Goal: Task Accomplishment & Management: Complete application form

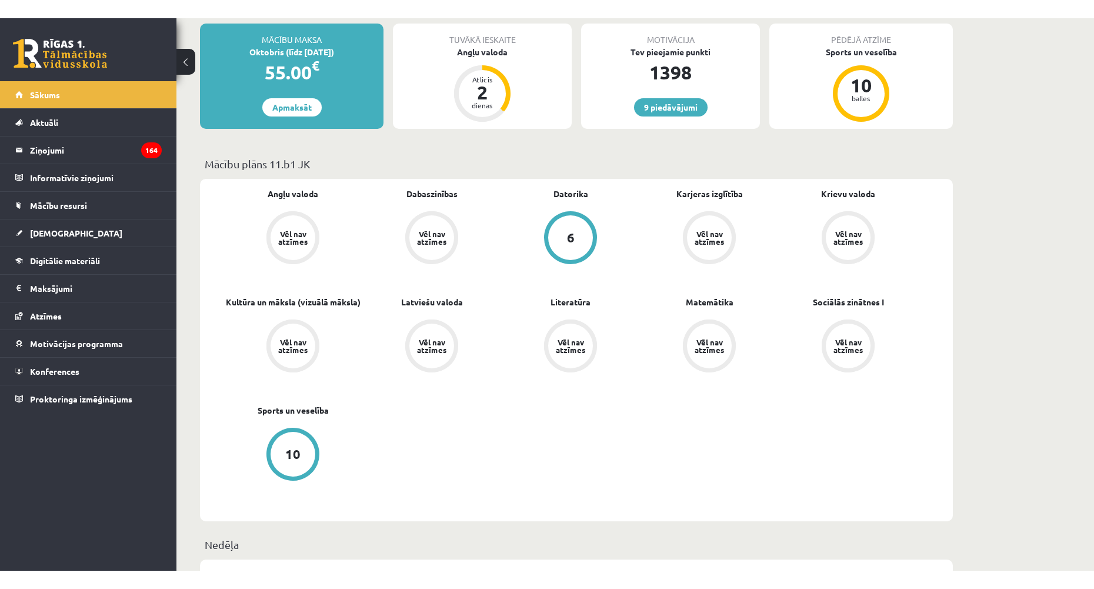
scroll to position [294, 0]
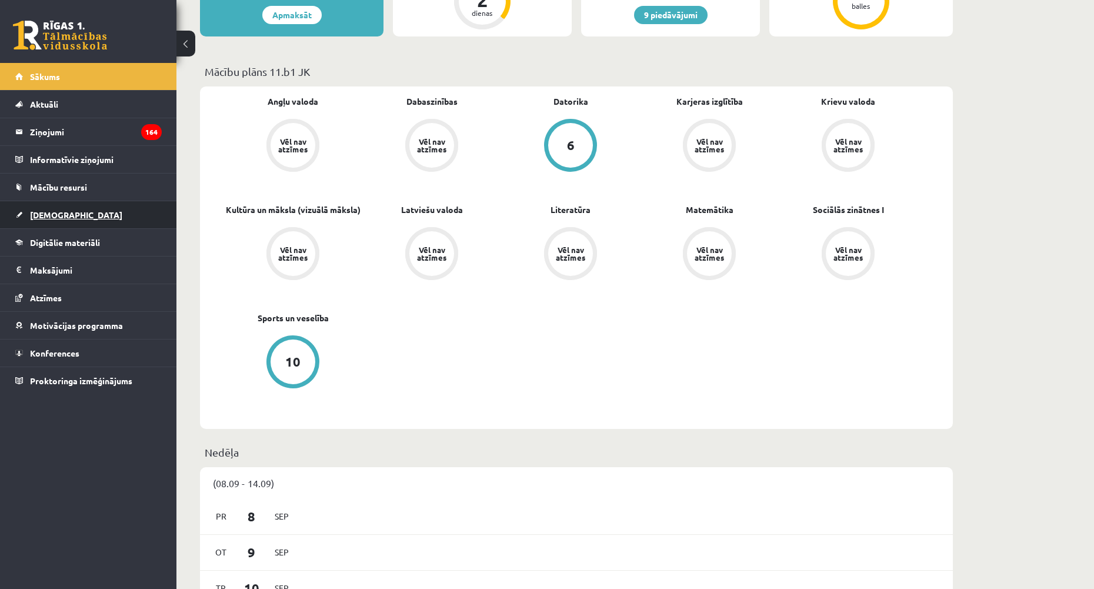
click at [59, 217] on span "[DEMOGRAPHIC_DATA]" at bounding box center [76, 214] width 92 height 11
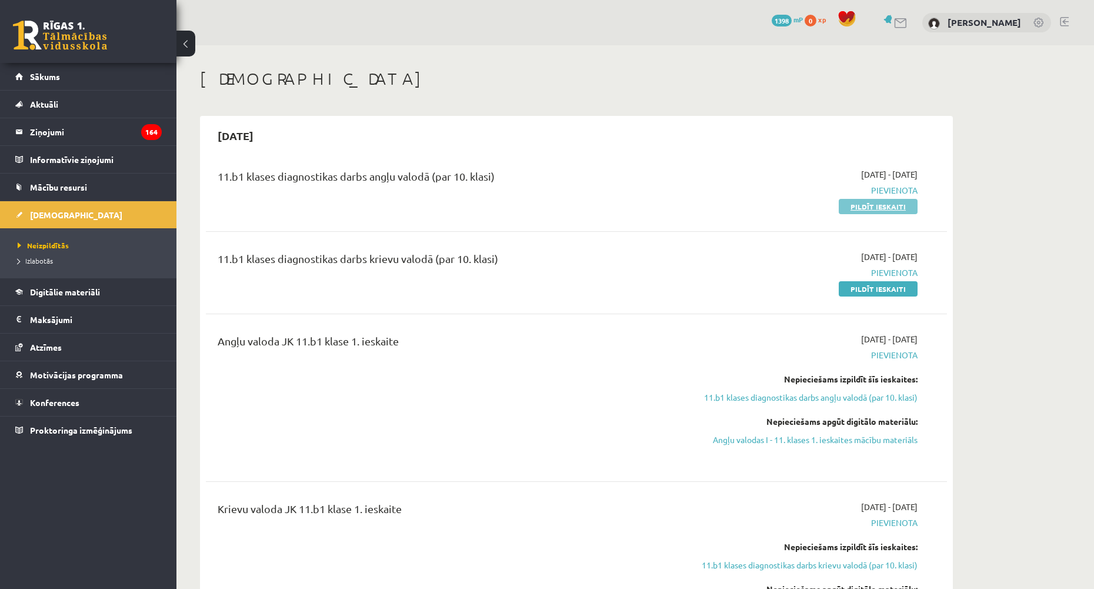
click at [867, 202] on link "Pildīt ieskaiti" at bounding box center [878, 206] width 79 height 15
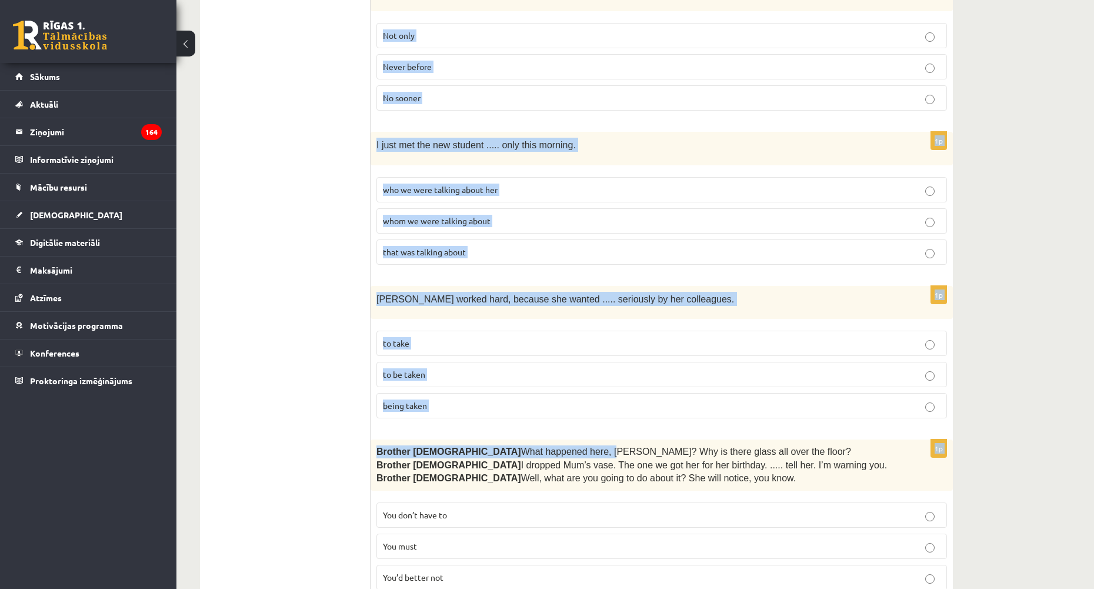
scroll to position [2786, 0]
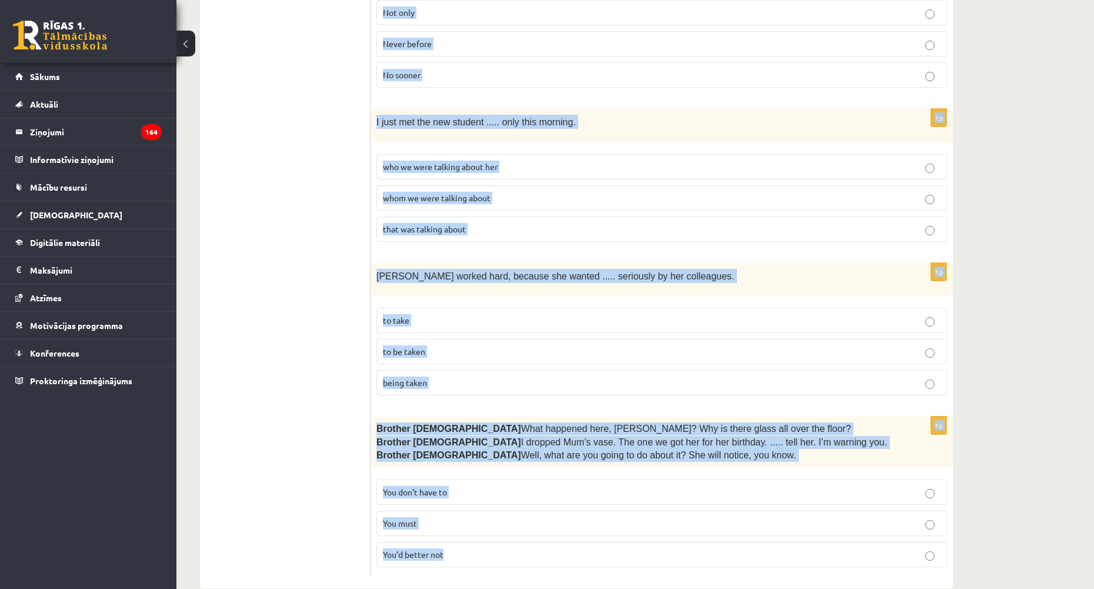
drag, startPoint x: 382, startPoint y: 218, endPoint x: 512, endPoint y: 522, distance: 330.6
copy form "Lore ips dolorsit ame consec adi elitsed doeius. 1t Inci ut l etdol, Magnaaliq …"
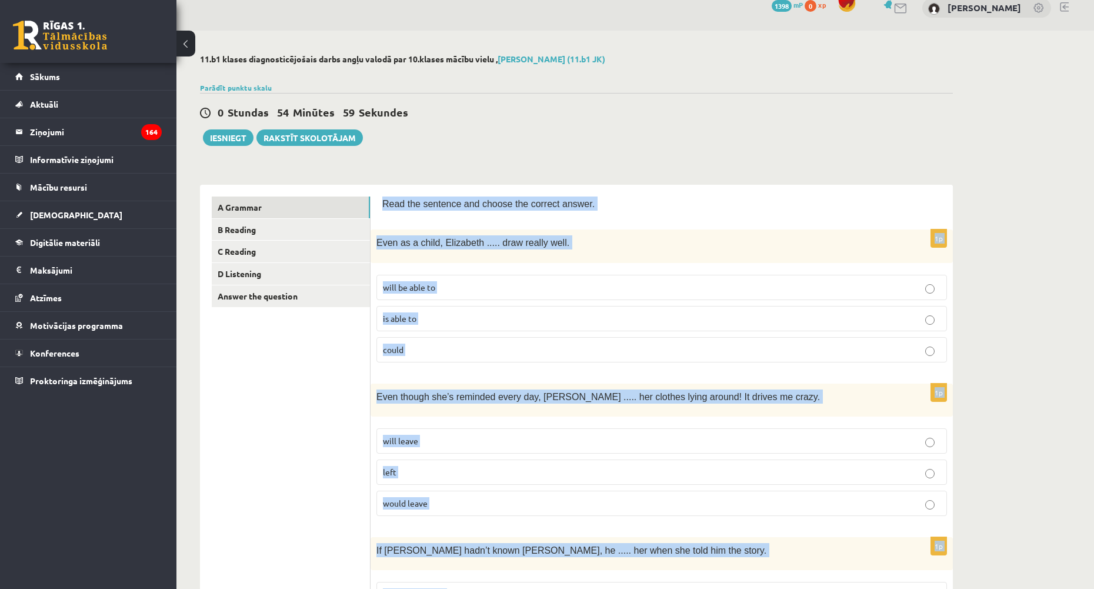
scroll to position [0, 0]
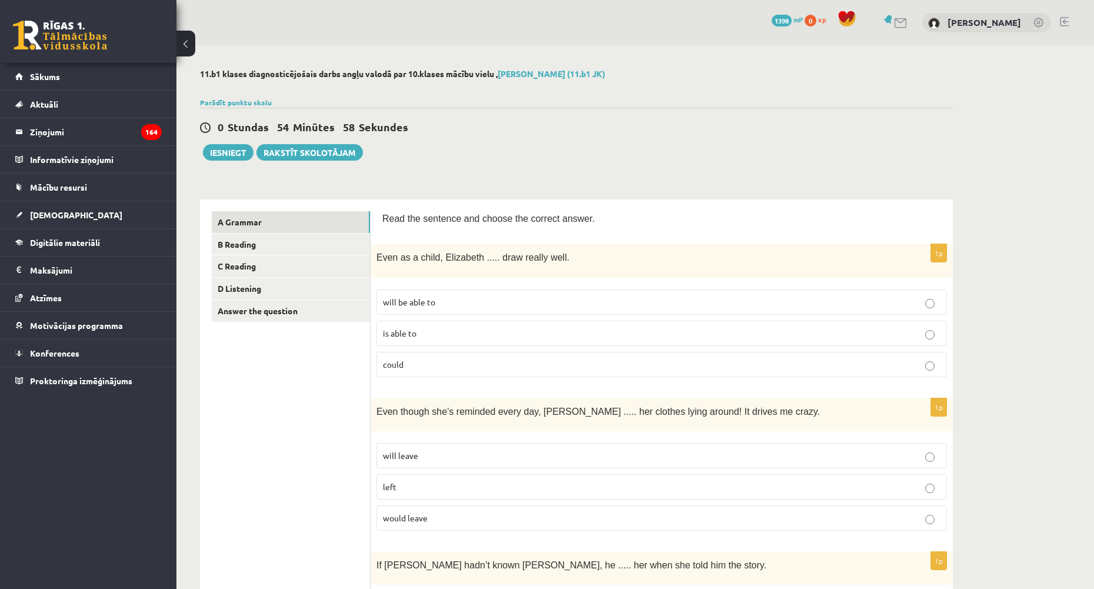
click at [552, 159] on div "0 Stundas 54 Minūtes 58 Sekundes Ieskaite saglabāta! Iesniegt Rakstīt skolotājam" at bounding box center [576, 134] width 753 height 53
click at [401, 361] on span "could" at bounding box center [393, 364] width 21 height 11
click at [441, 363] on p "could" at bounding box center [662, 364] width 558 height 12
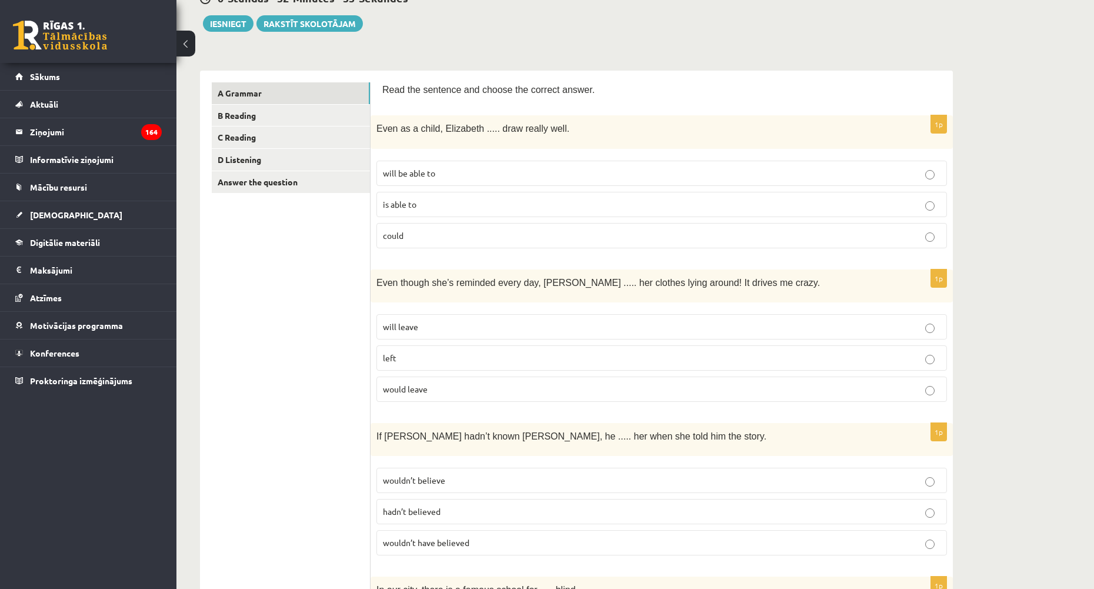
scroll to position [177, 0]
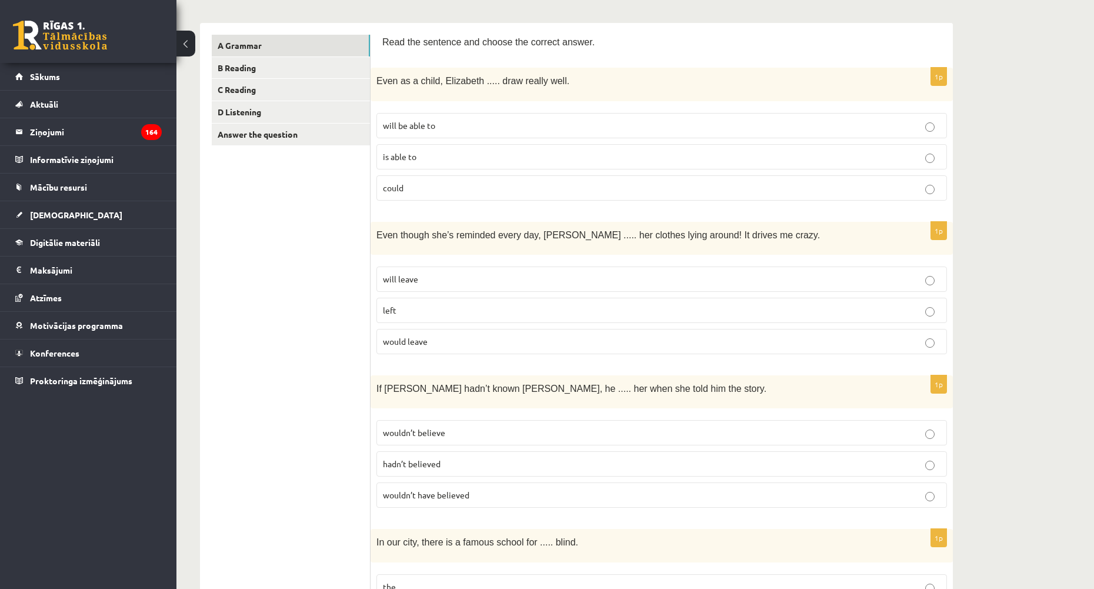
click at [528, 277] on p "will leave" at bounding box center [662, 279] width 558 height 12
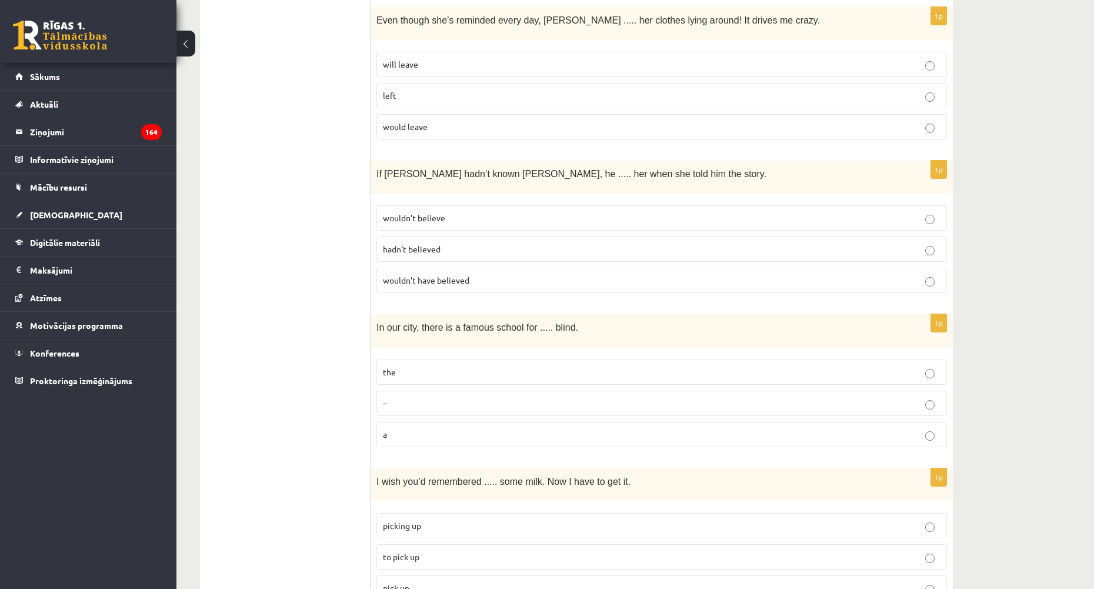
scroll to position [353, 0]
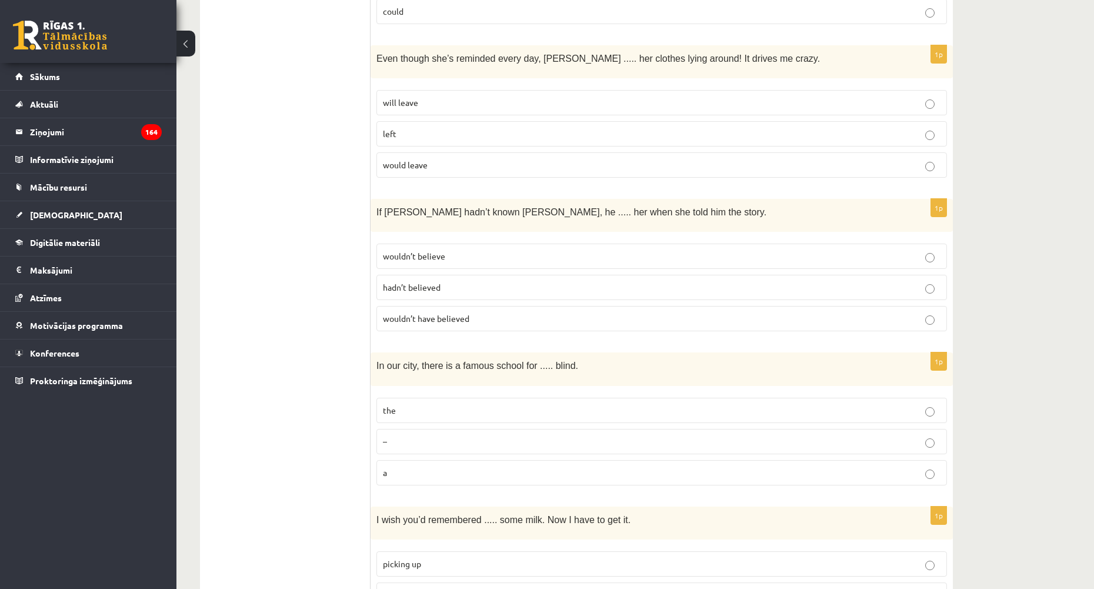
click at [472, 321] on p "wouldn’t have believed" at bounding box center [662, 318] width 558 height 12
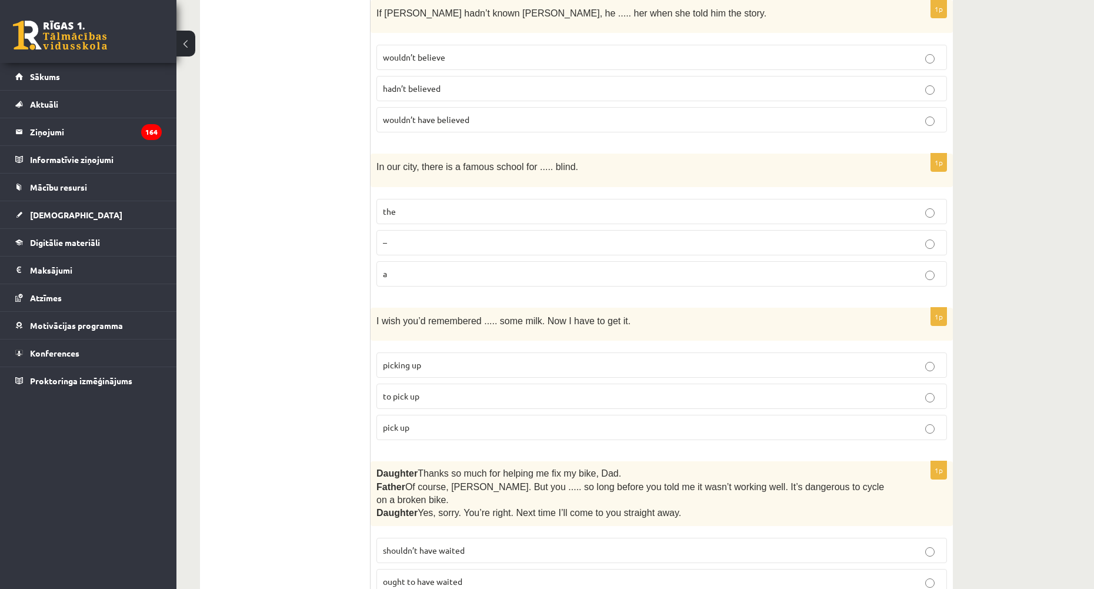
scroll to position [588, 0]
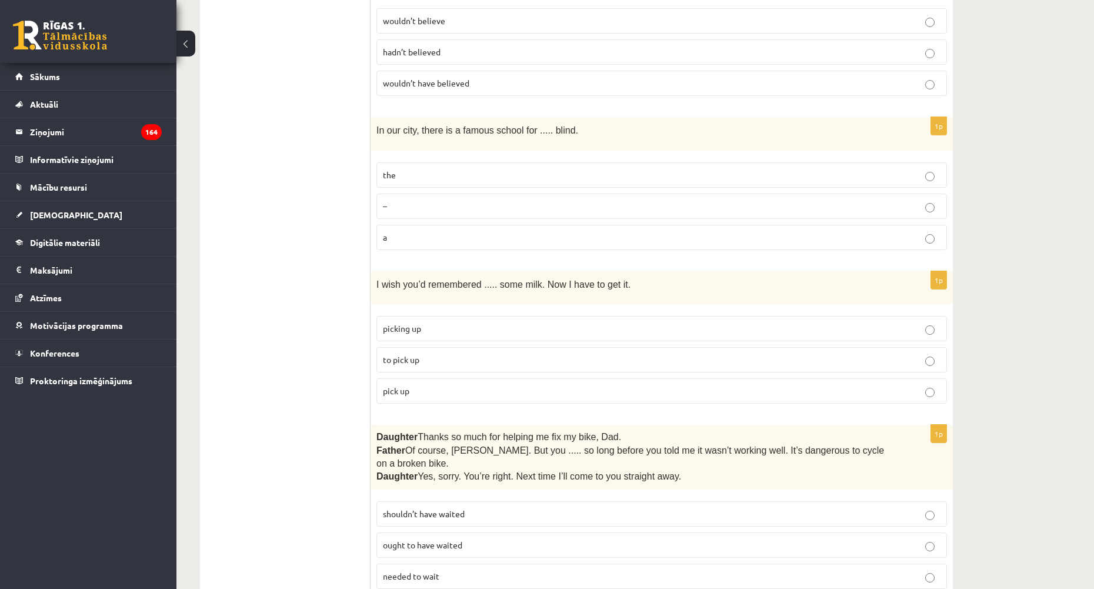
click at [463, 175] on p "the" at bounding box center [662, 175] width 558 height 12
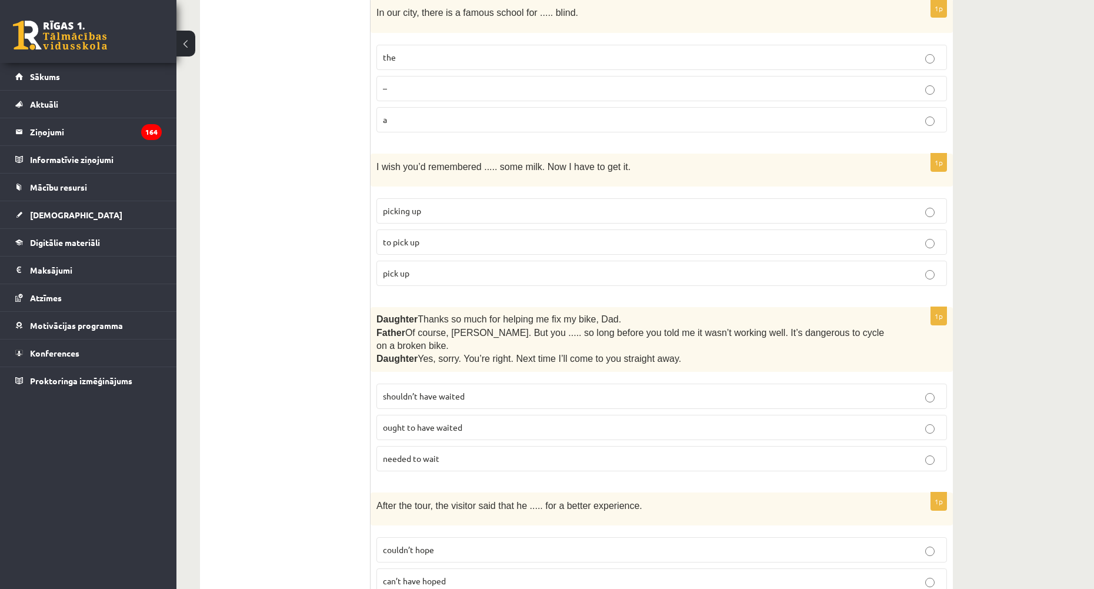
click at [447, 229] on label "to pick up" at bounding box center [662, 241] width 571 height 25
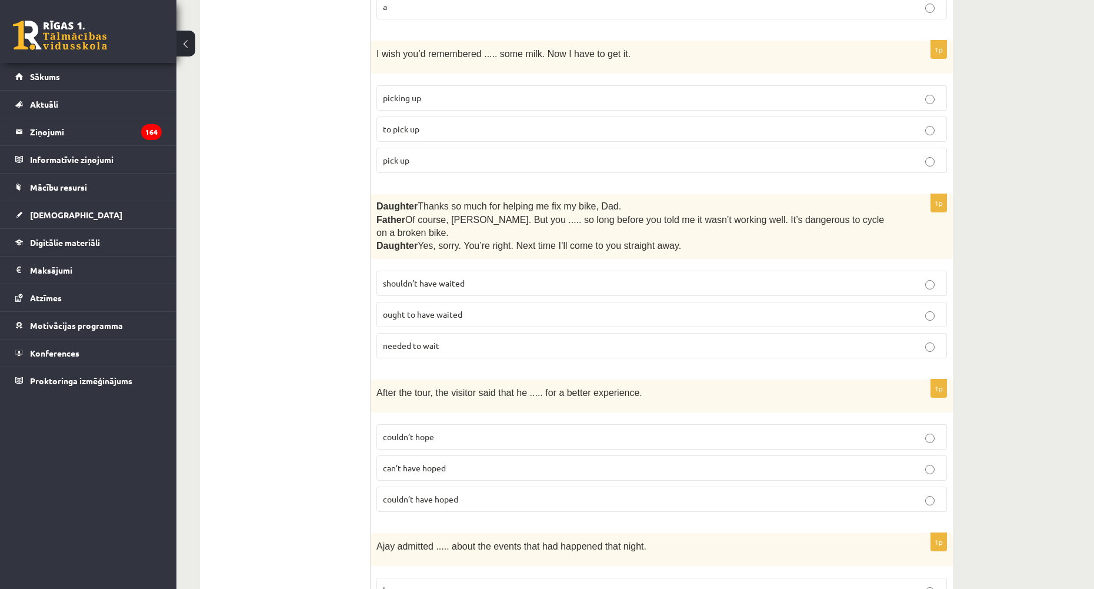
scroll to position [883, 0]
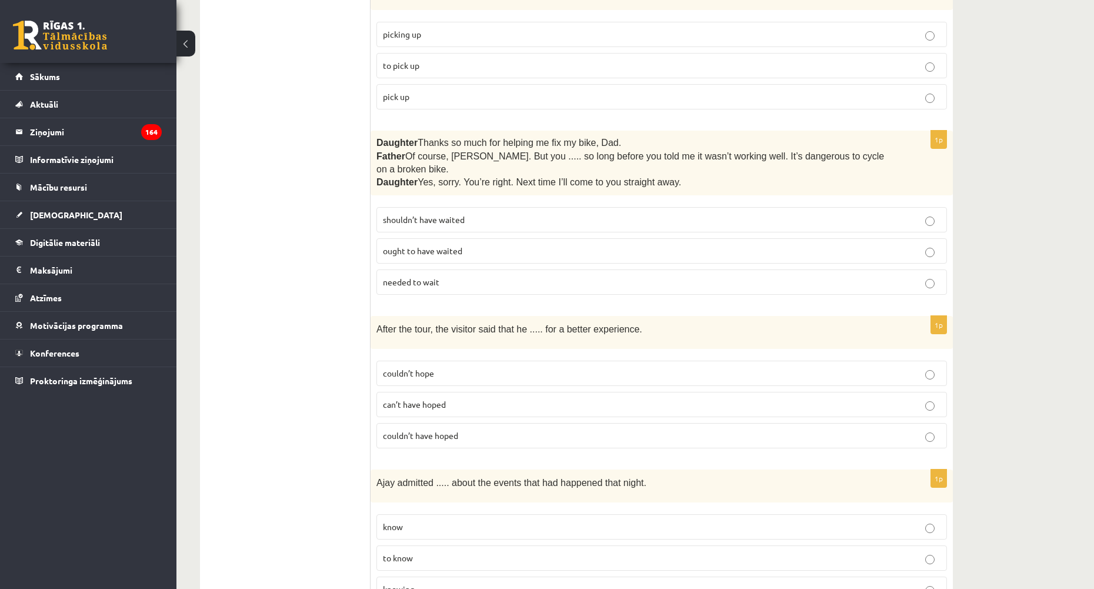
click at [504, 214] on p "shouldn’t have waited" at bounding box center [662, 220] width 558 height 12
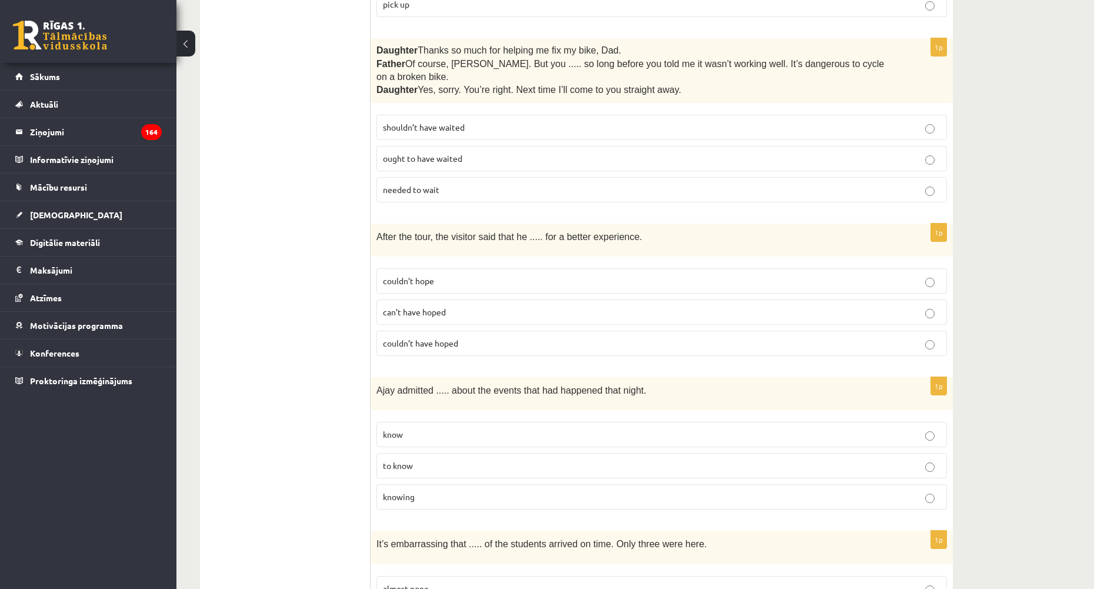
scroll to position [1000, 0]
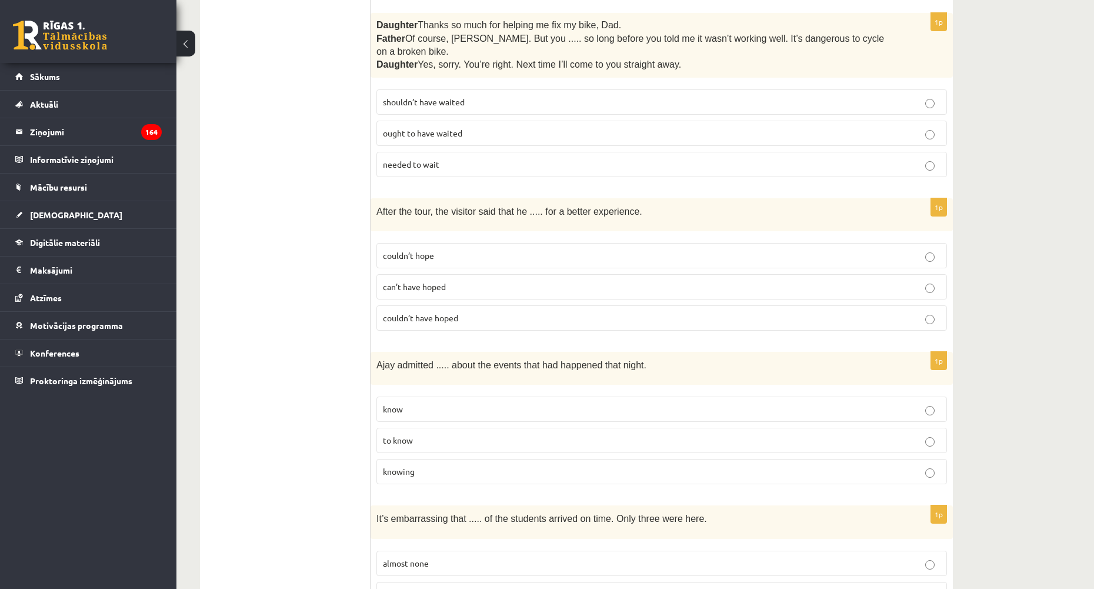
click at [459, 312] on p "couldn’t have hoped" at bounding box center [662, 318] width 558 height 12
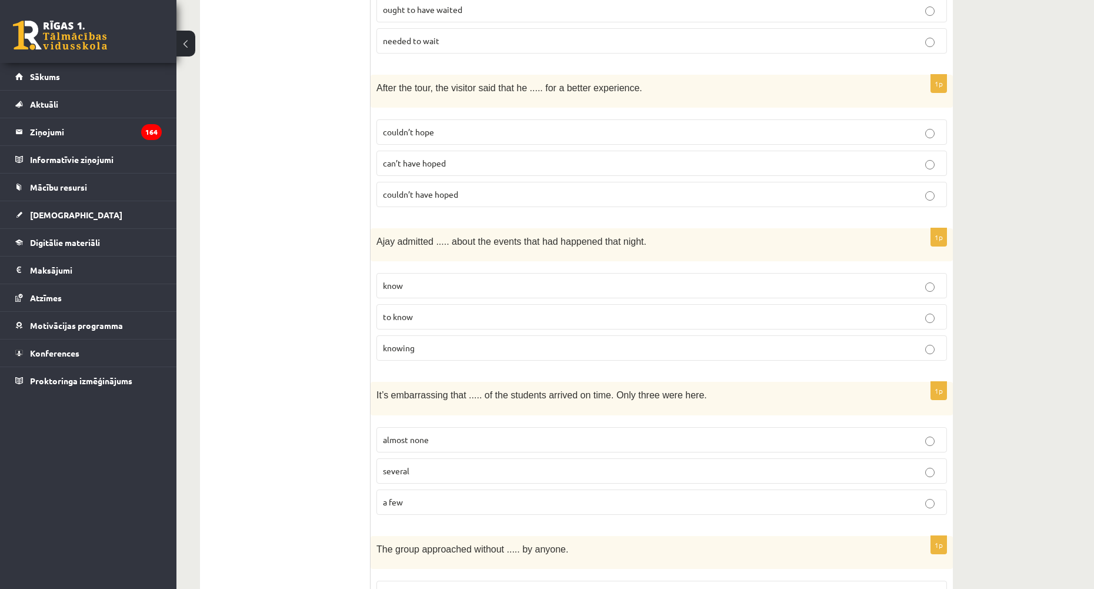
scroll to position [1118, 0]
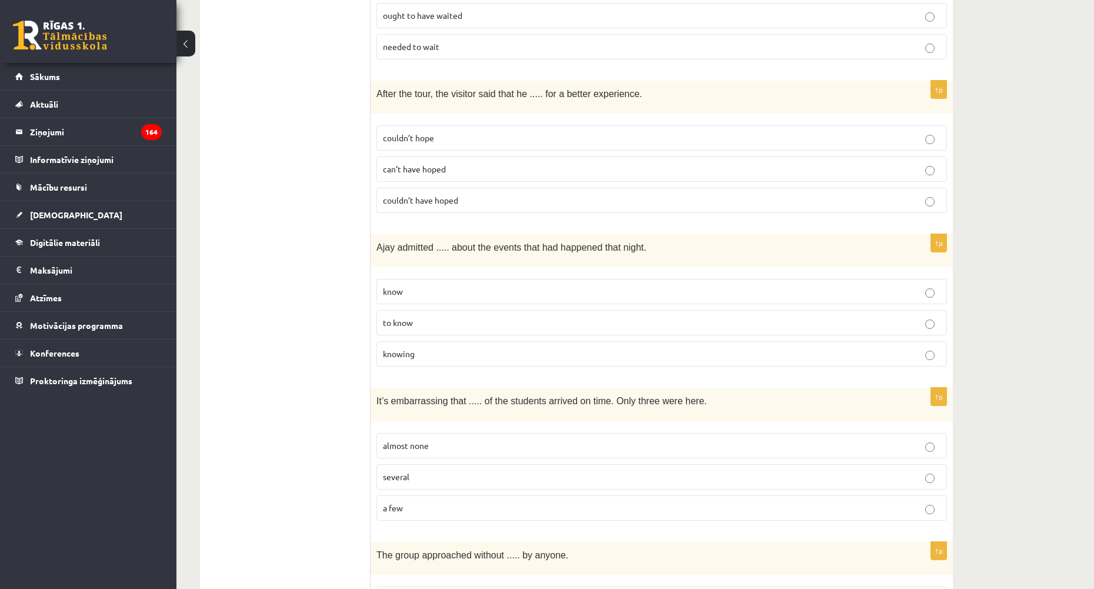
click at [462, 348] on p "knowing" at bounding box center [662, 354] width 558 height 12
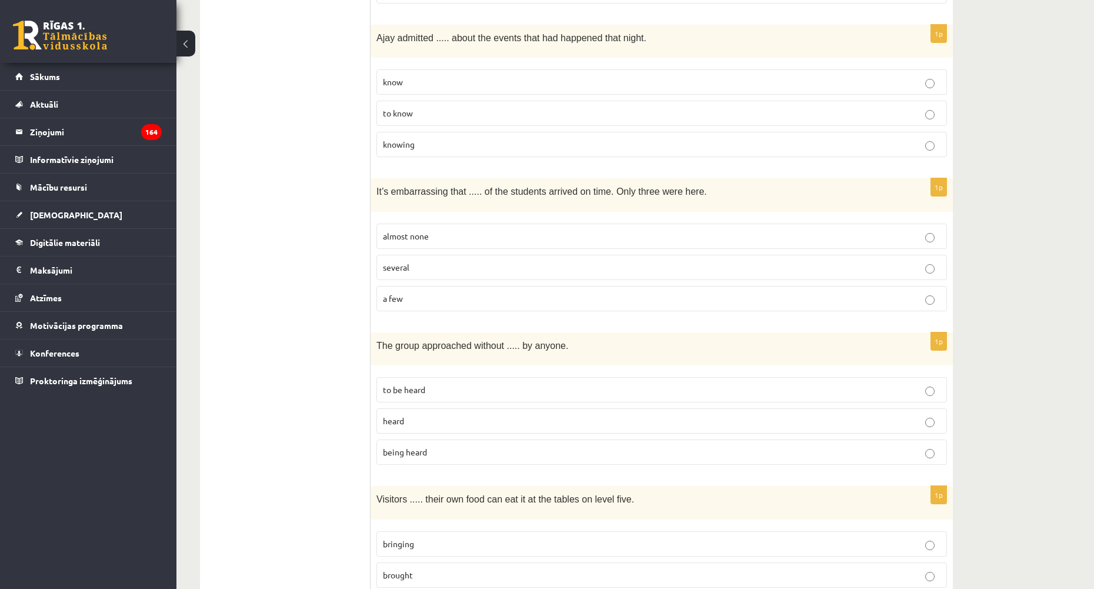
scroll to position [1353, 0]
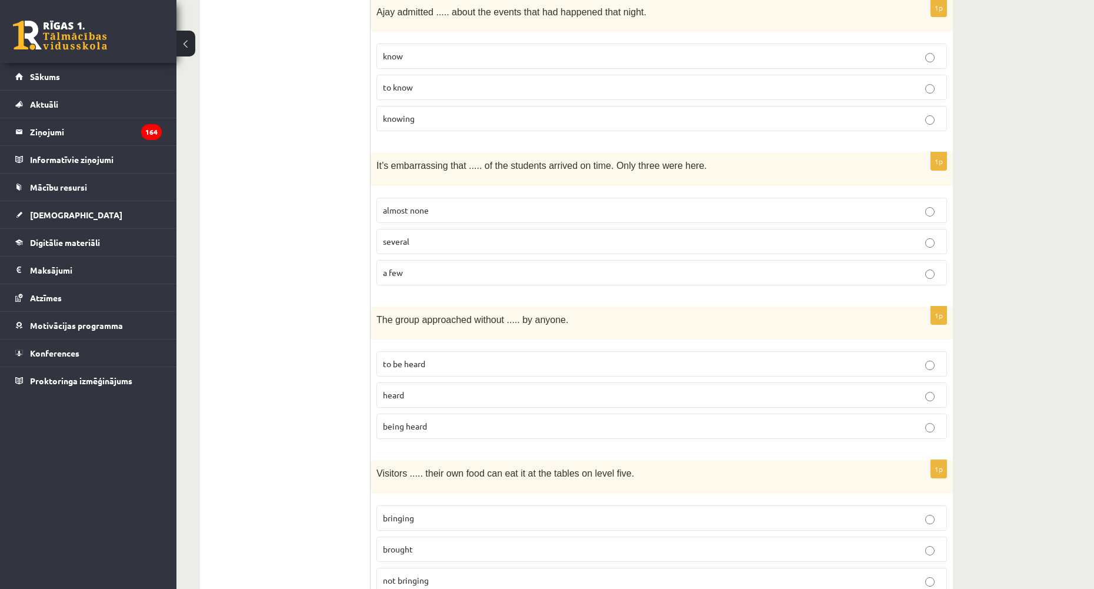
click at [473, 204] on p "almost none" at bounding box center [662, 210] width 558 height 12
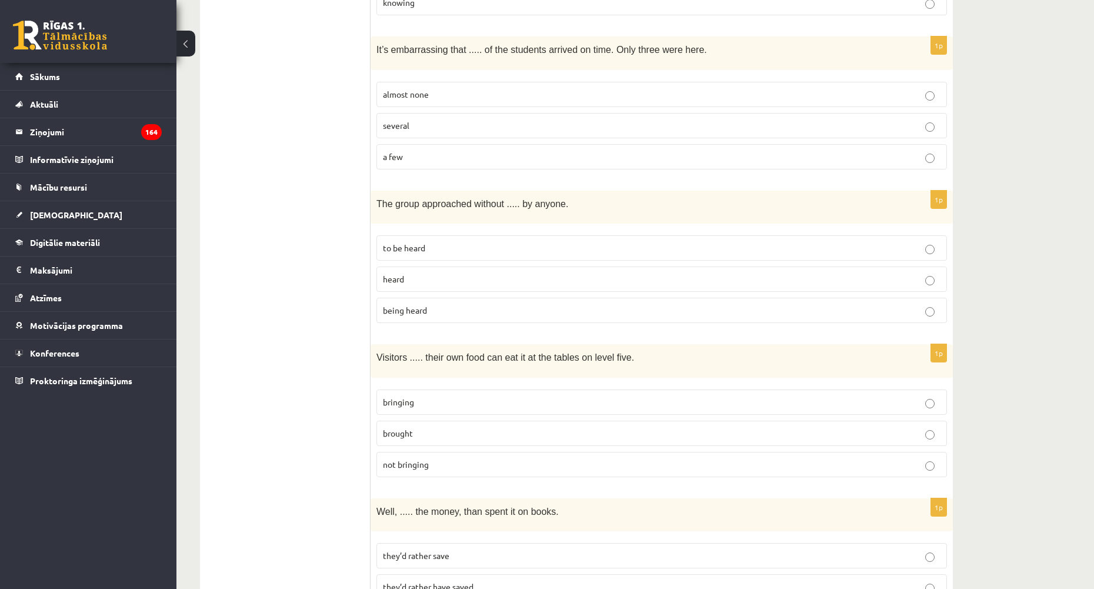
scroll to position [1471, 0]
click at [420, 388] on label "bringing" at bounding box center [662, 400] width 571 height 25
click at [420, 303] on span "being heard" at bounding box center [405, 308] width 44 height 11
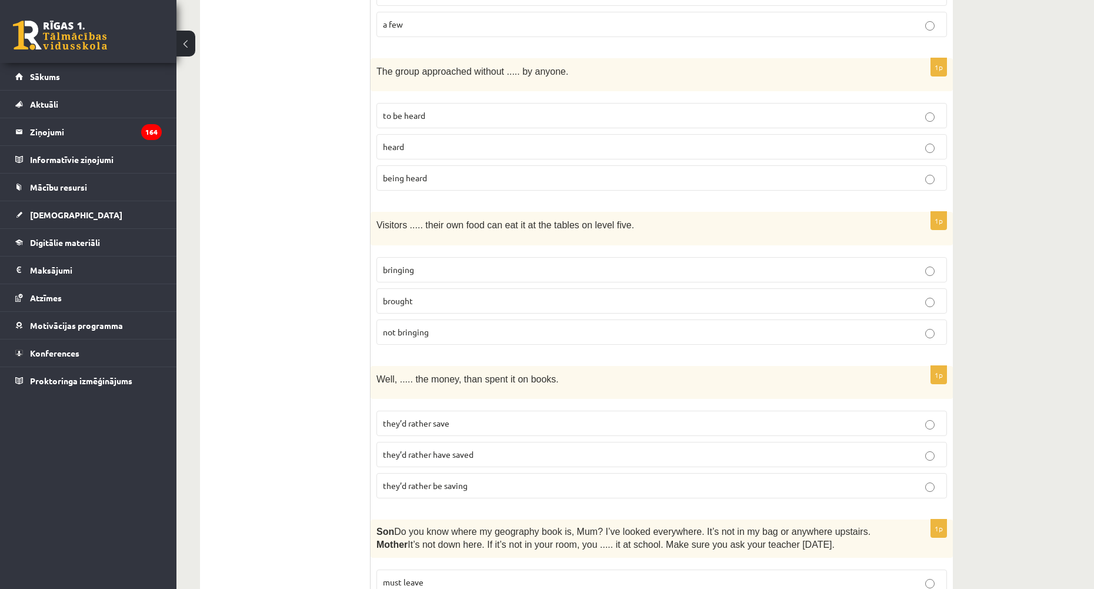
scroll to position [1647, 0]
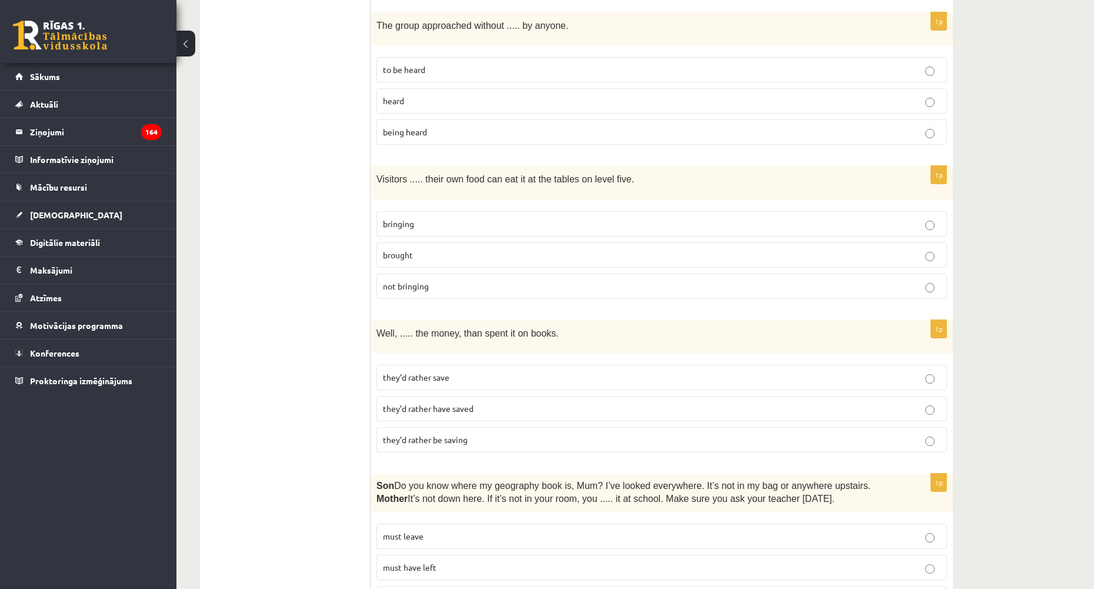
click at [461, 434] on span "they’d rather be saving" at bounding box center [425, 439] width 85 height 11
click at [538, 402] on p "they’d rather have saved" at bounding box center [662, 408] width 558 height 12
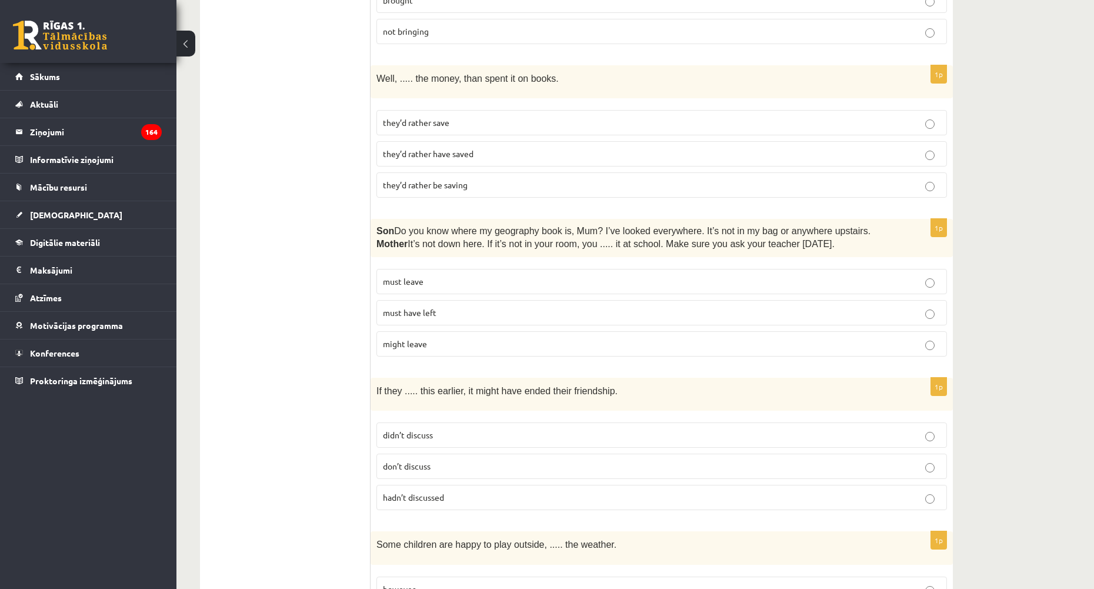
scroll to position [1942, 0]
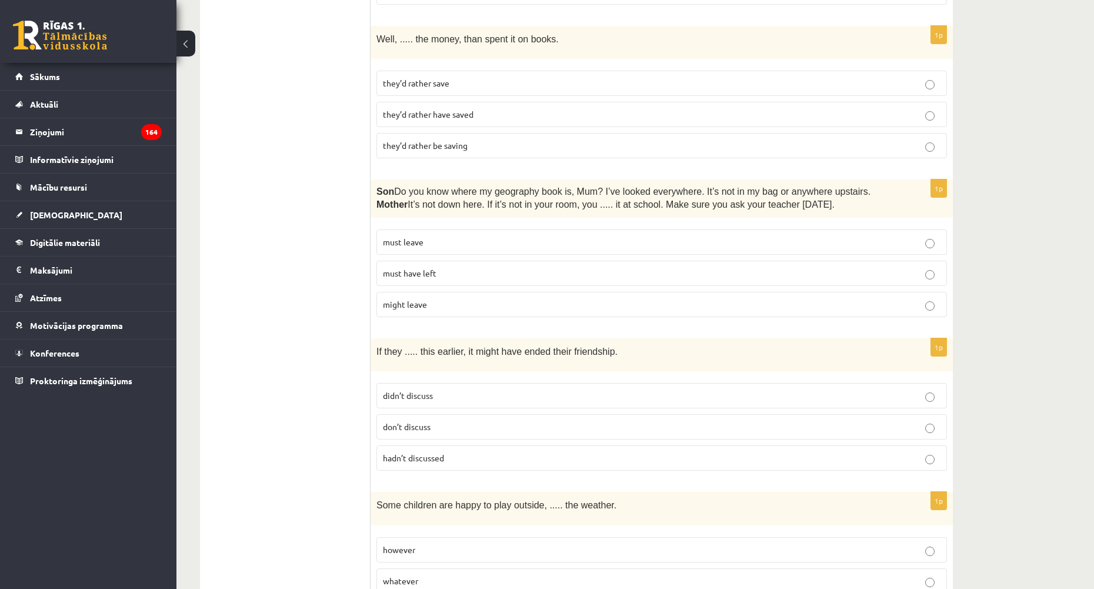
click at [455, 261] on label "must have left" at bounding box center [662, 273] width 571 height 25
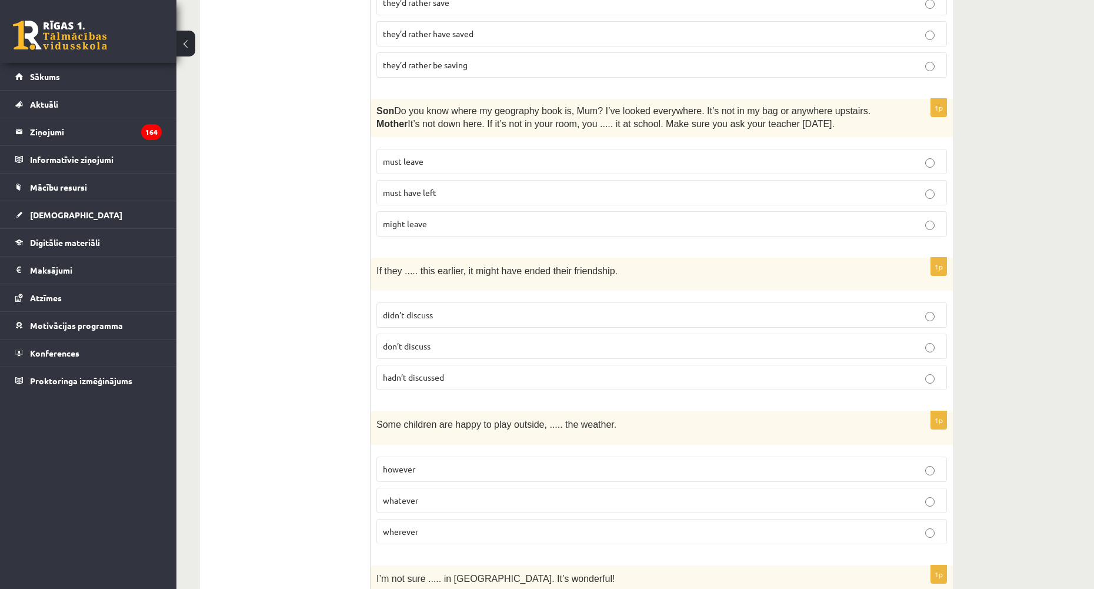
scroll to position [2059, 0]
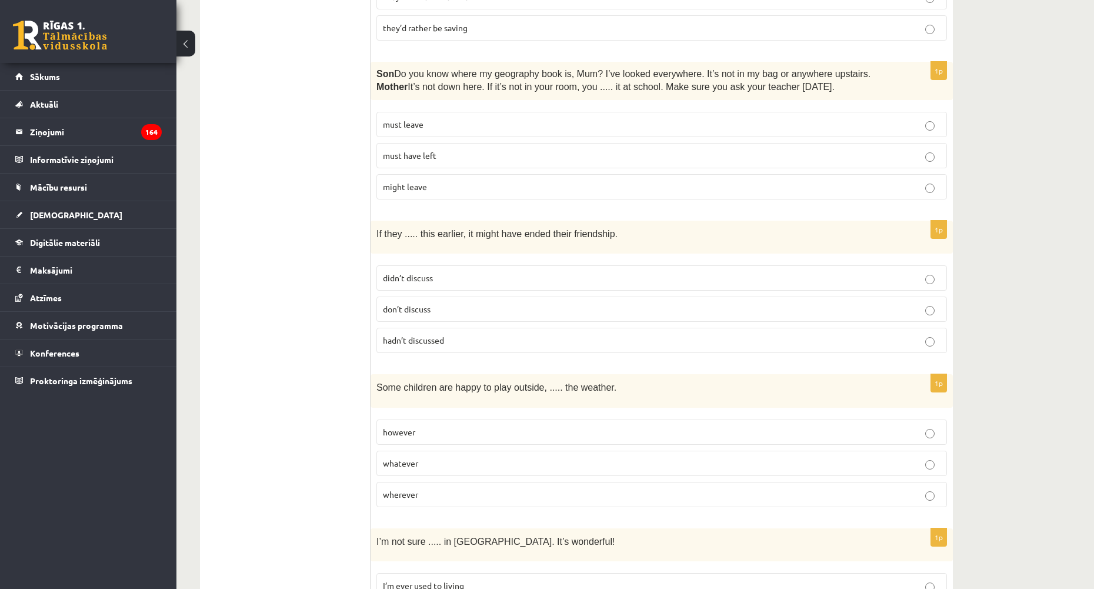
click at [474, 334] on p "hadn’t discussed" at bounding box center [662, 340] width 558 height 12
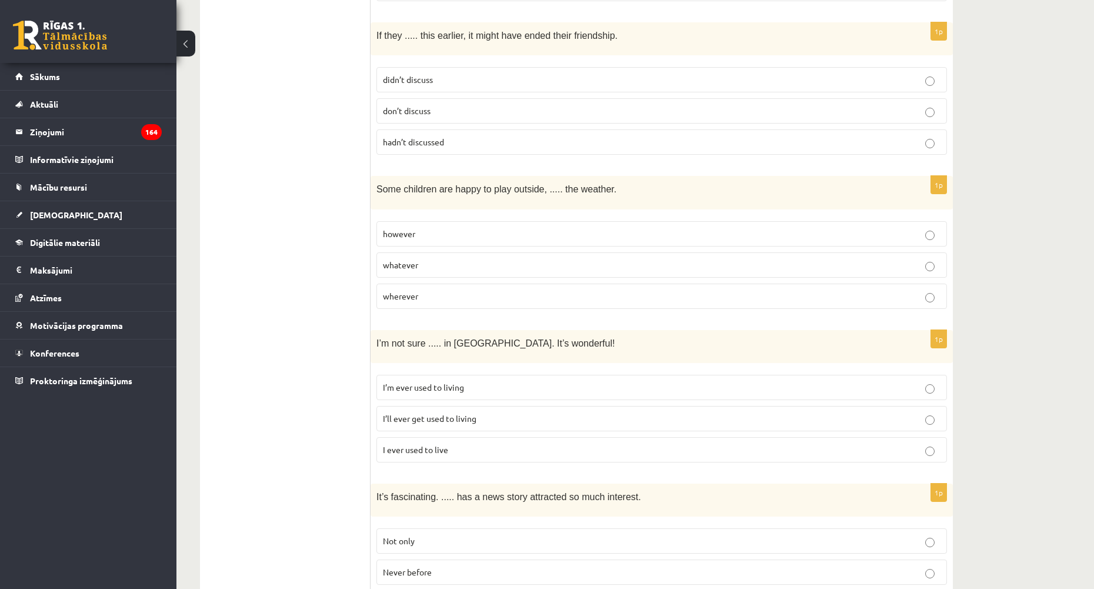
scroll to position [2295, 0]
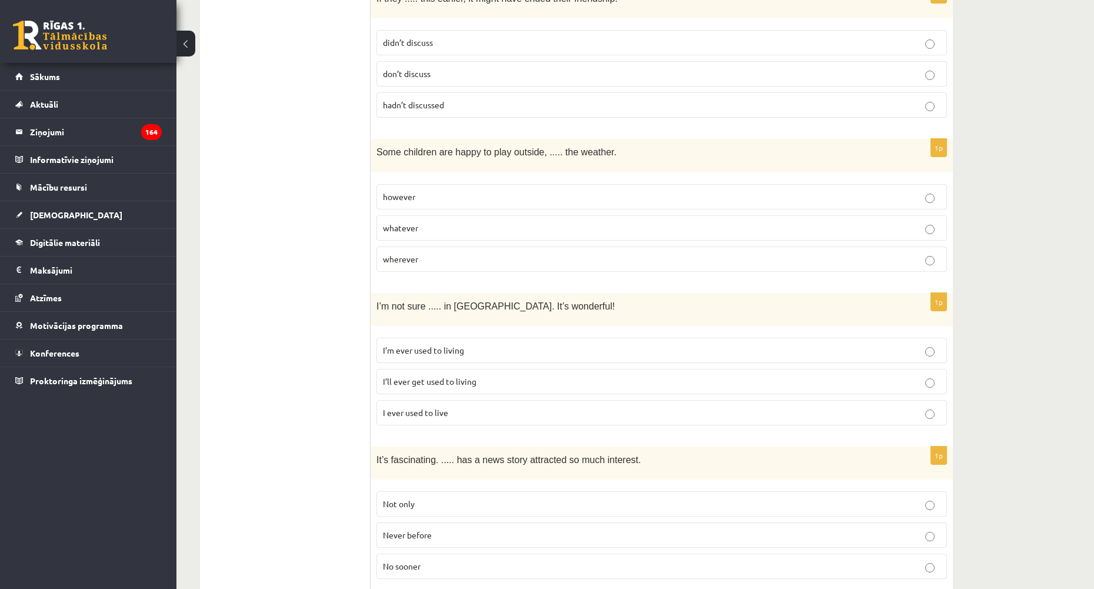
click at [458, 216] on label "whatever" at bounding box center [662, 227] width 571 height 25
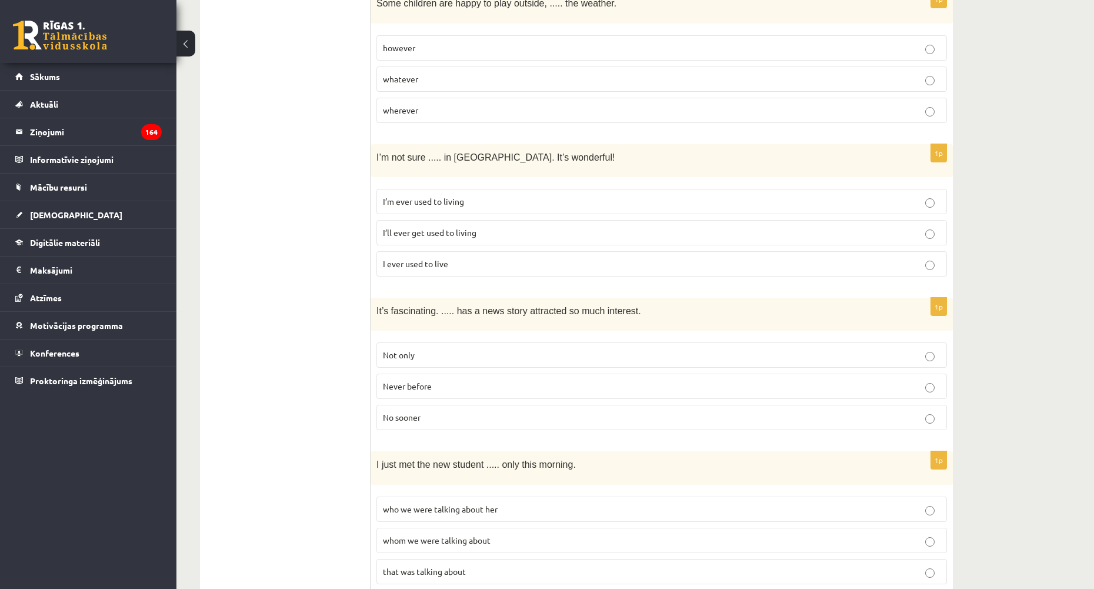
scroll to position [2353, 0]
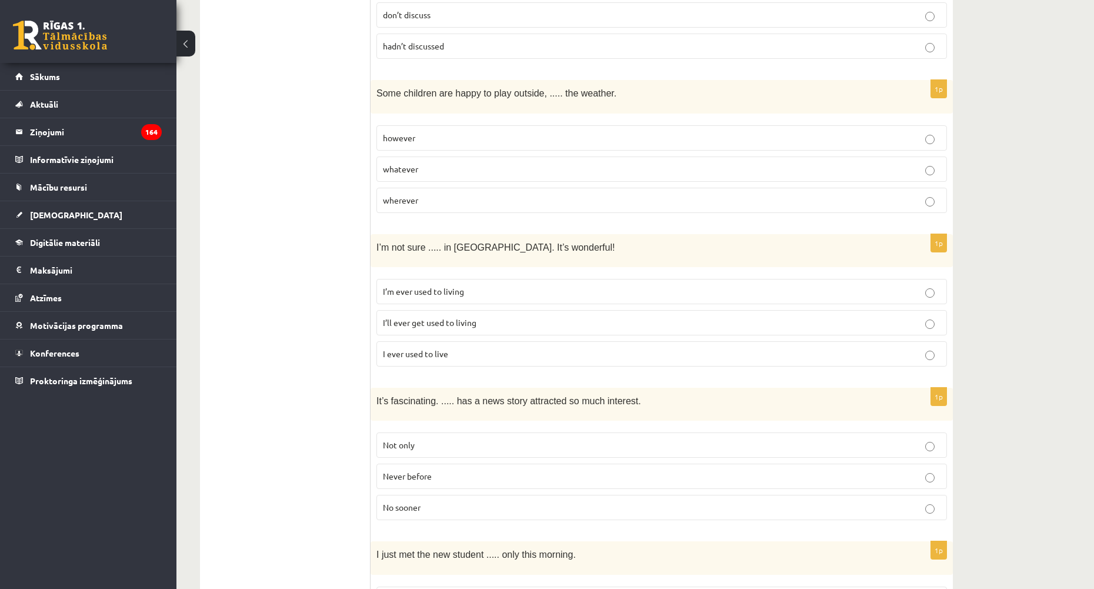
click at [469, 310] on label "I’ll ever get used to living" at bounding box center [662, 322] width 571 height 25
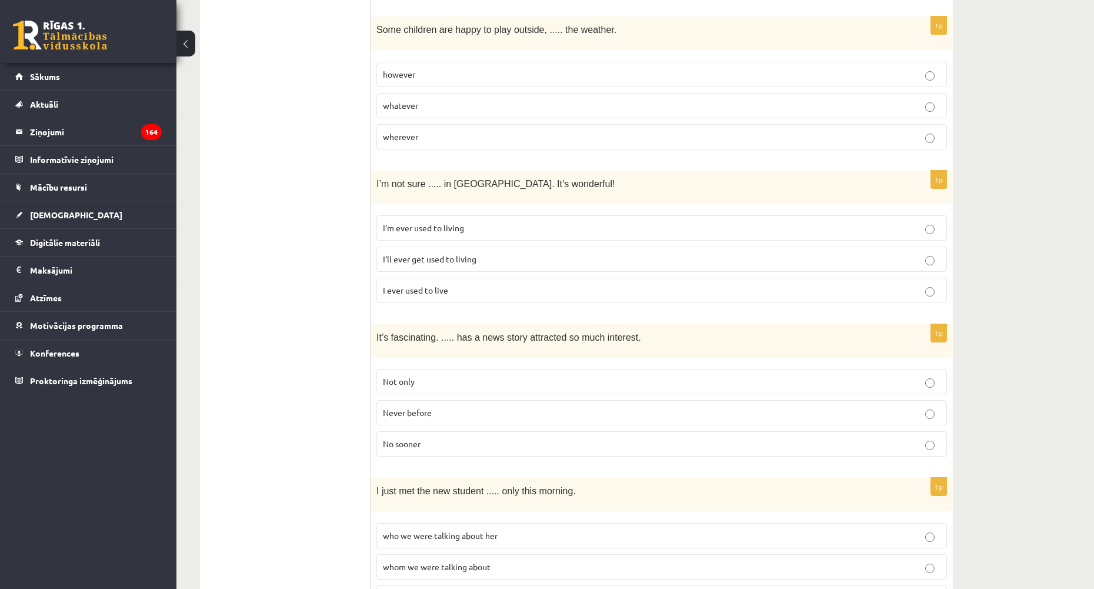
scroll to position [2589, 0]
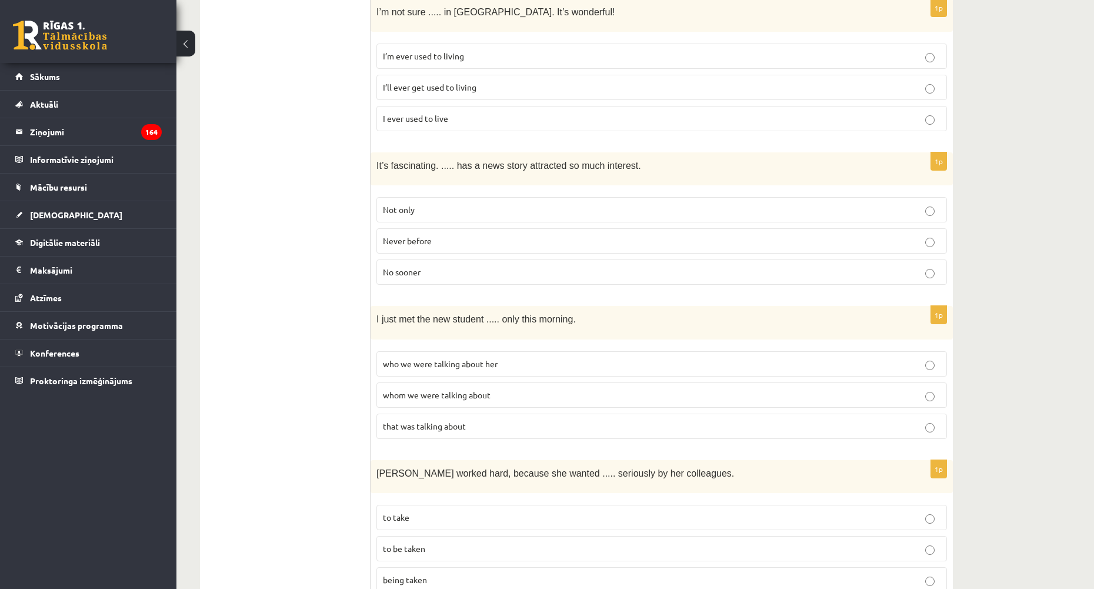
click at [409, 235] on span "Never before" at bounding box center [407, 240] width 49 height 11
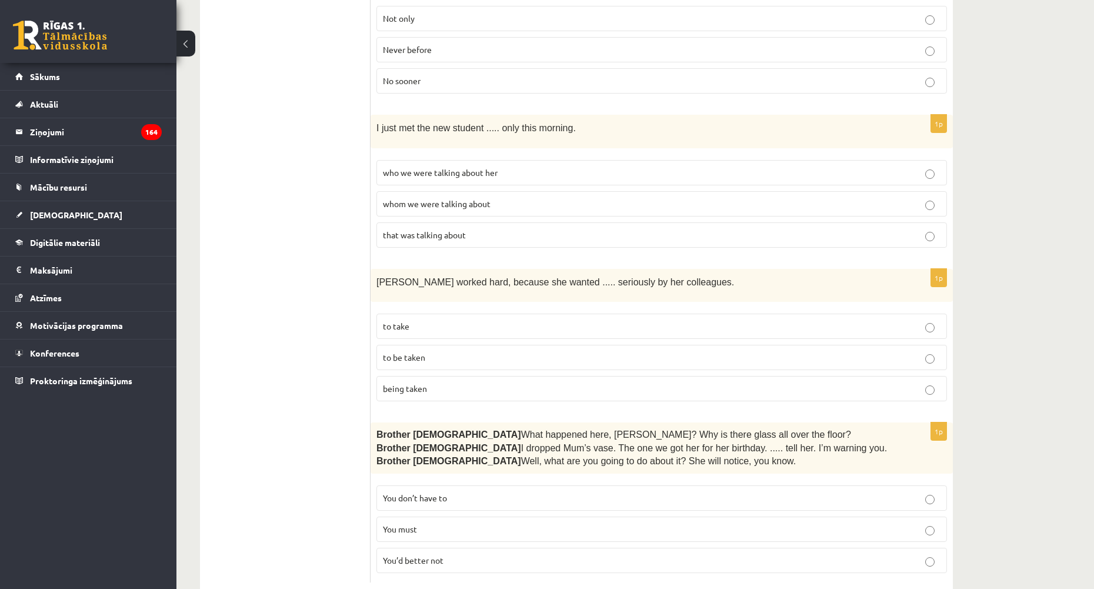
scroll to position [2786, 0]
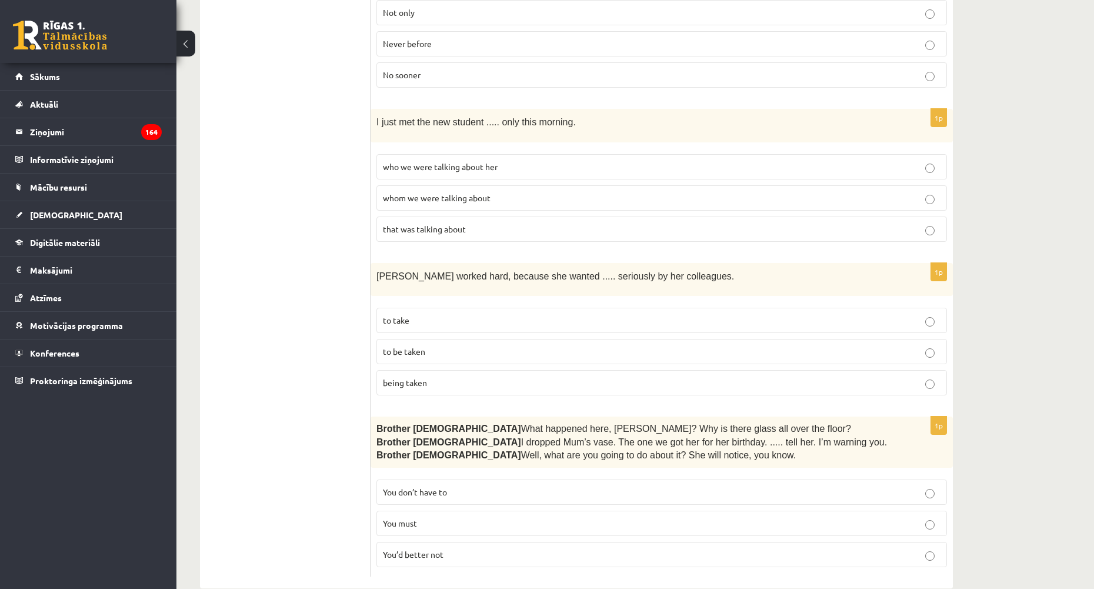
click at [452, 192] on span "whom we were talking about" at bounding box center [437, 197] width 108 height 11
click at [454, 548] on p "You’d better not" at bounding box center [662, 554] width 558 height 12
click at [435, 345] on p "to be taken" at bounding box center [662, 351] width 558 height 12
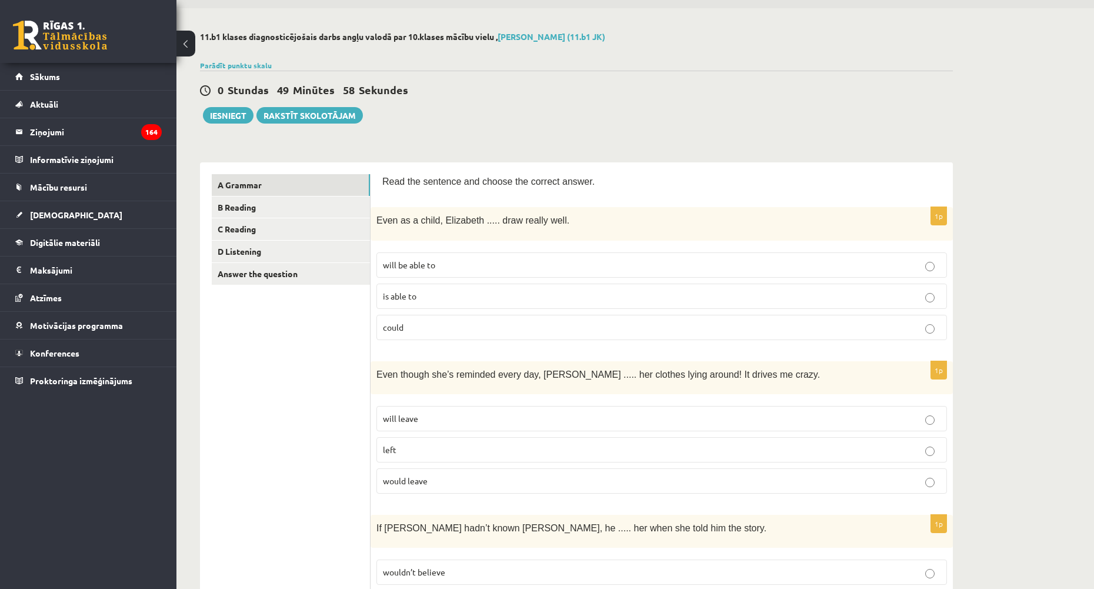
scroll to position [0, 0]
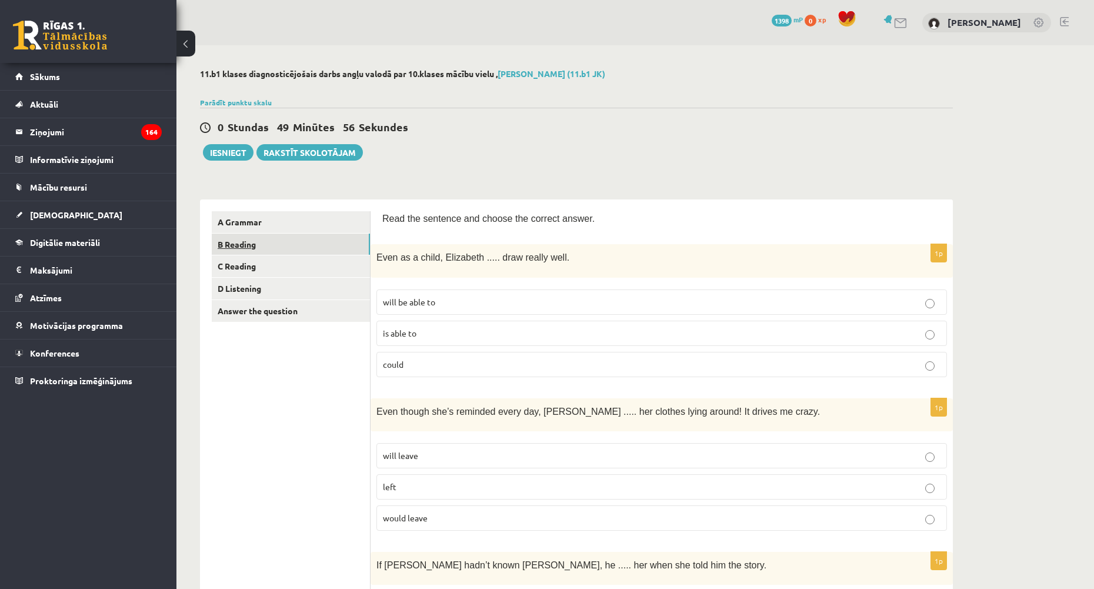
click at [247, 247] on link "B Reading" at bounding box center [291, 245] width 158 height 22
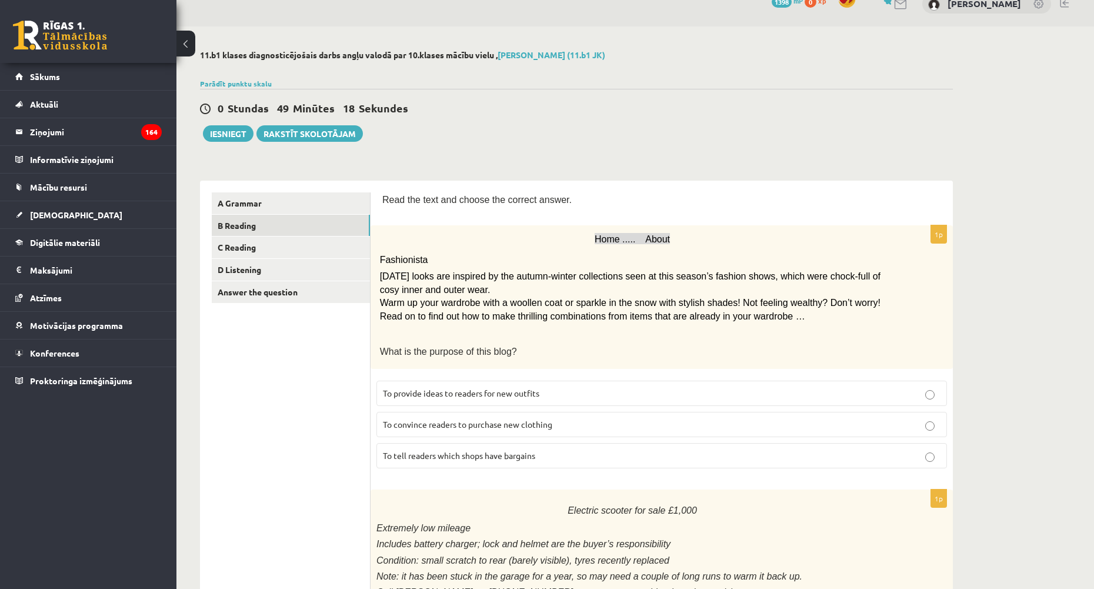
scroll to position [59, 0]
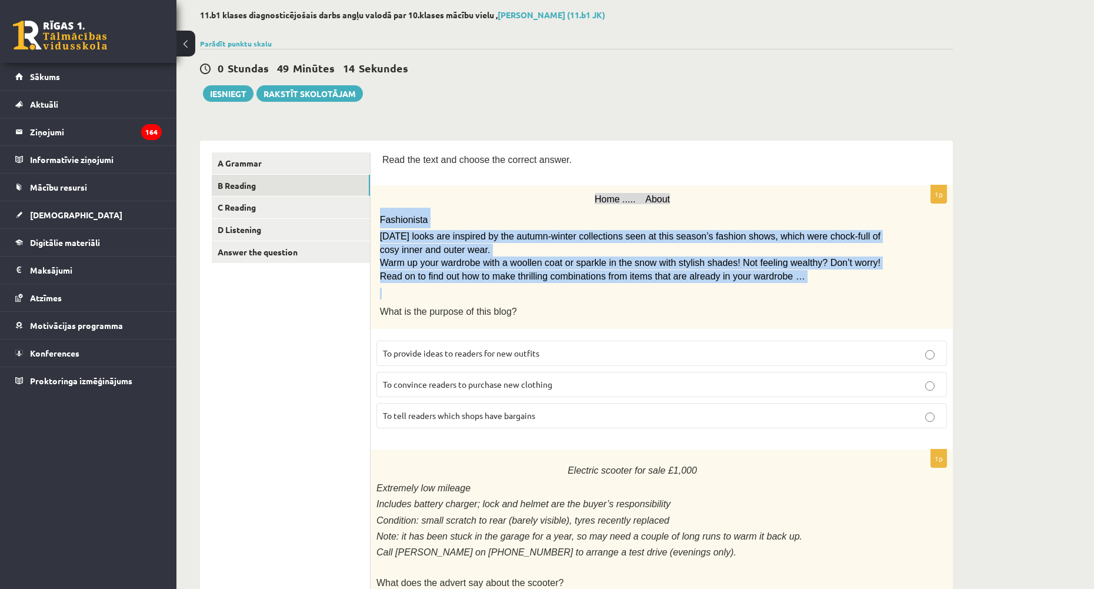
drag, startPoint x: 379, startPoint y: 216, endPoint x: 674, endPoint y: 290, distance: 303.9
click at [674, 290] on div "Home ..... About Fashionista Today’s looks are inspired by the autumn-winter co…" at bounding box center [662, 257] width 582 height 144
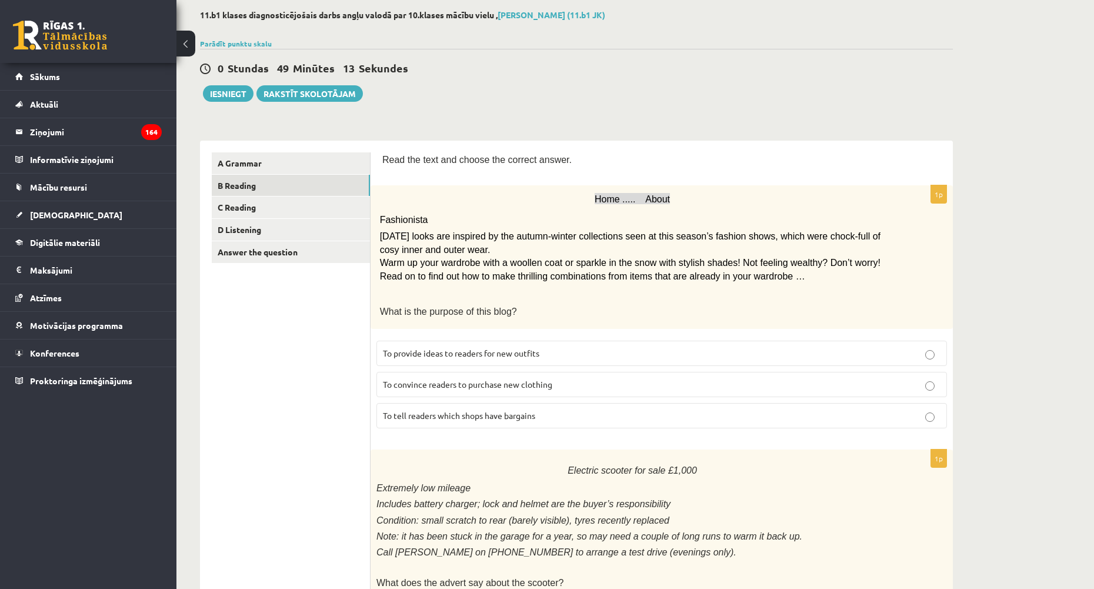
click at [471, 188] on div "Home ..... About Fashionista Today’s looks are inspired by the autumn-winter co…" at bounding box center [662, 257] width 582 height 144
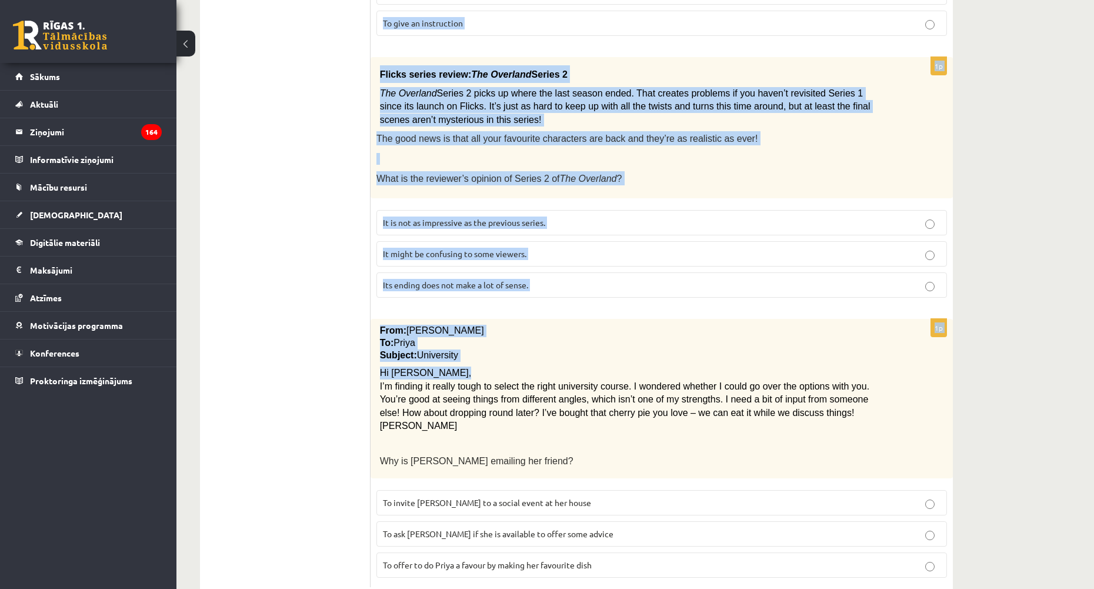
scroll to position [1210, 0]
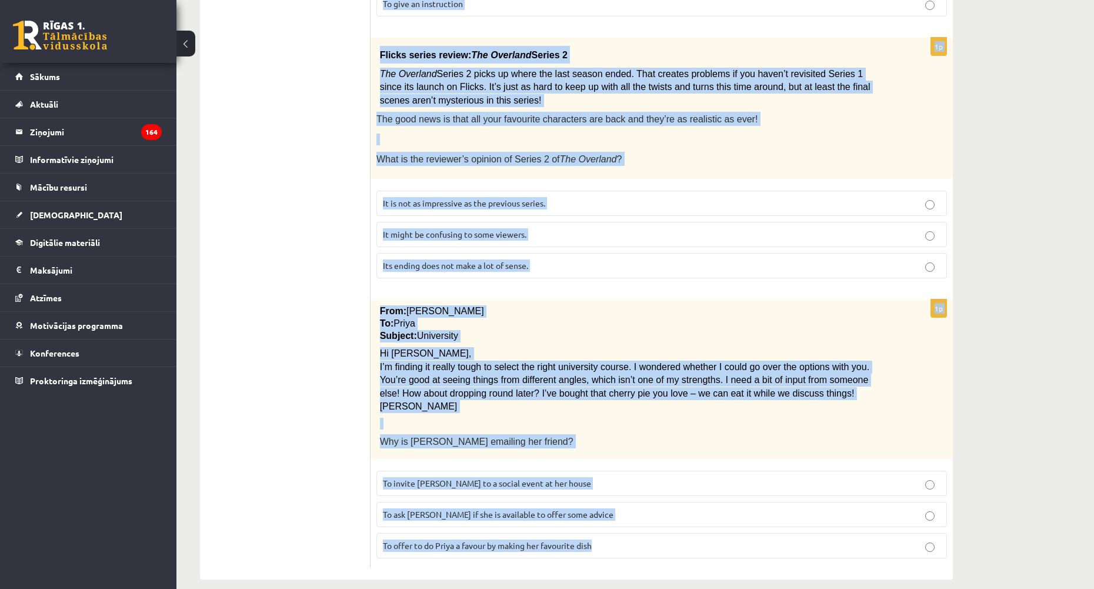
drag, startPoint x: 471, startPoint y: 188, endPoint x: 695, endPoint y: 532, distance: 410.7
copy form "Home ..... About Fashionista Today’s looks are inspired by the autumn-winter co…"
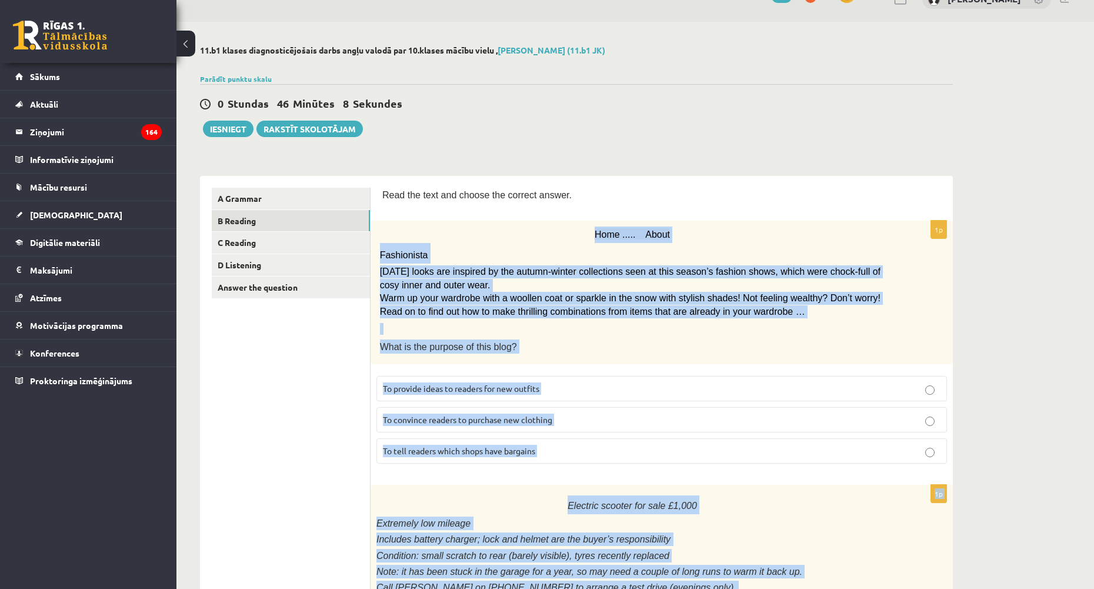
scroll to position [0, 0]
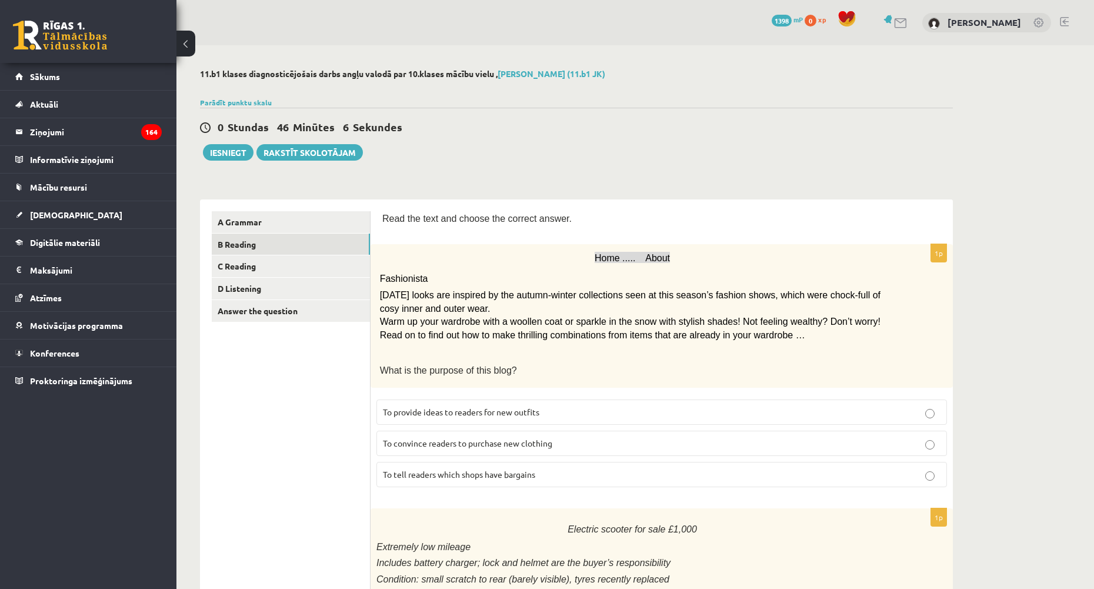
click at [436, 407] on span "To provide ideas to readers for new outfits" at bounding box center [461, 412] width 156 height 11
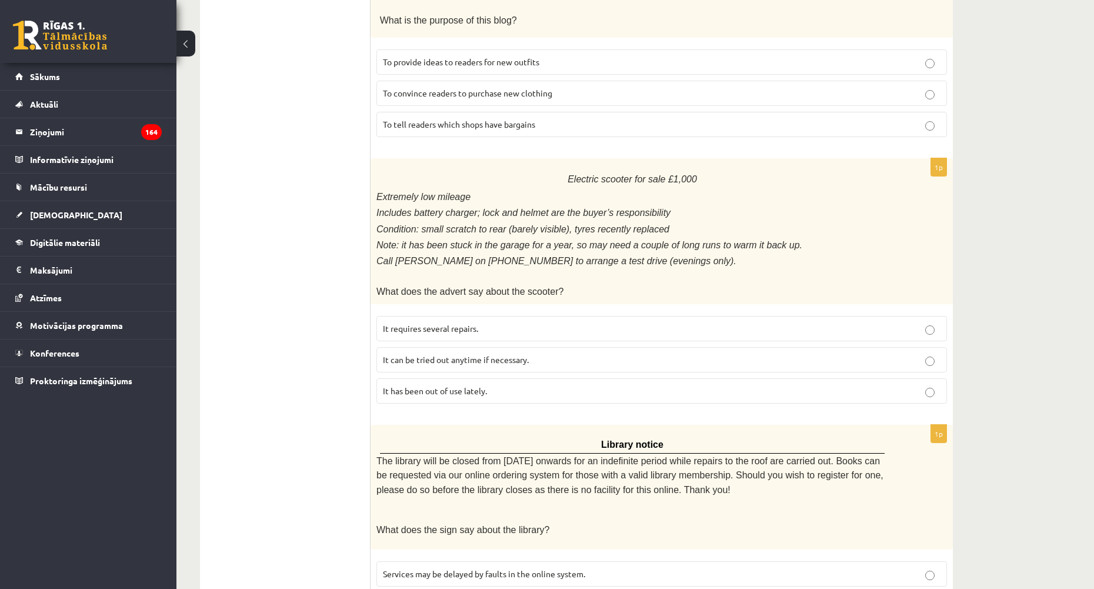
scroll to position [412, 0]
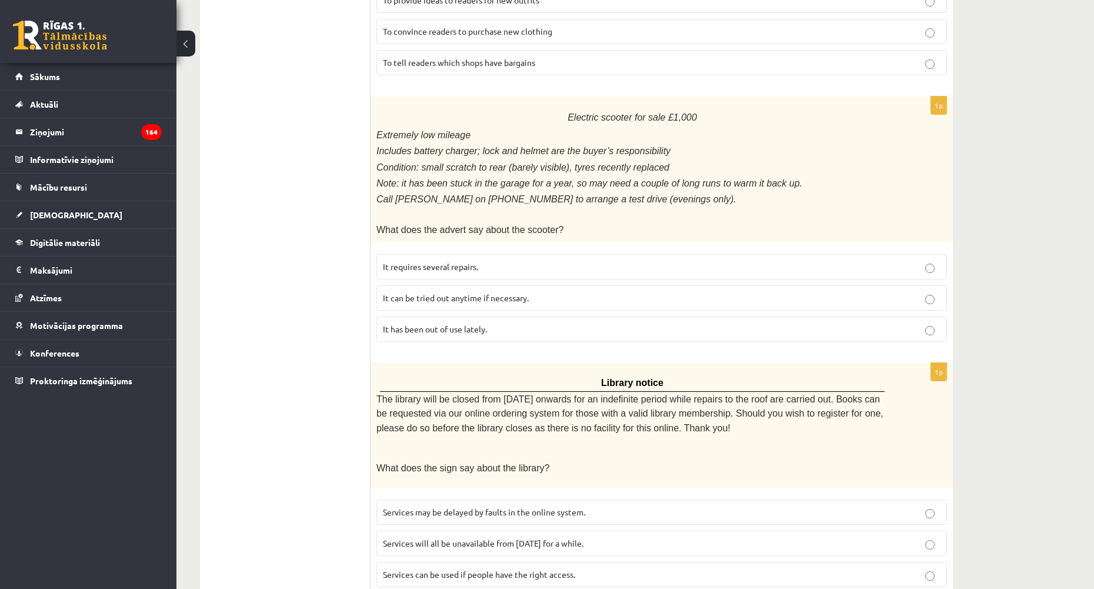
click at [449, 325] on span "It has been out of use lately." at bounding box center [435, 329] width 104 height 11
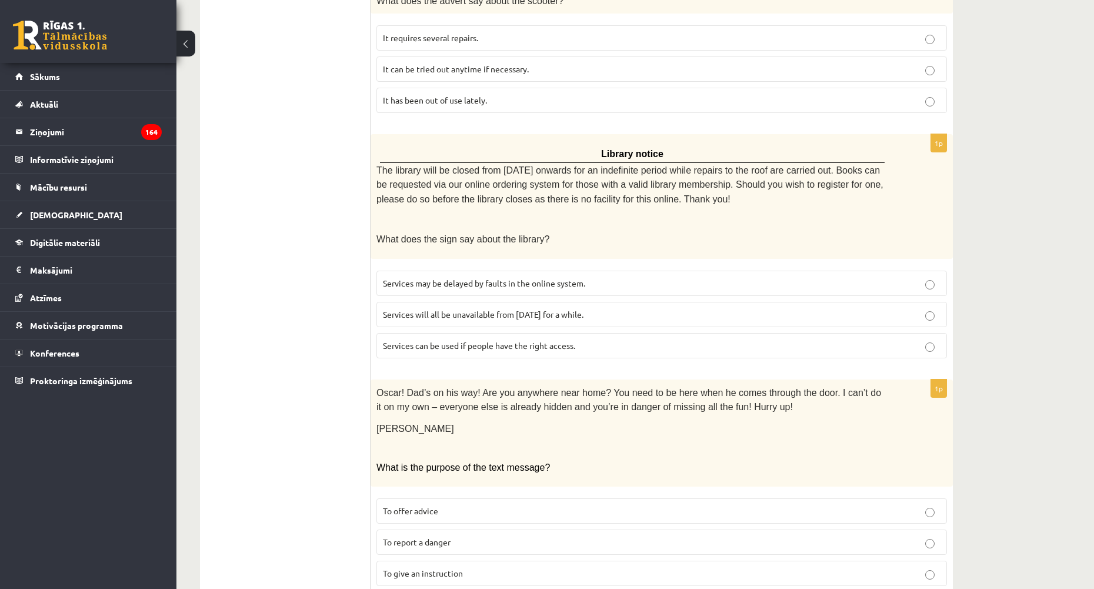
scroll to position [647, 0]
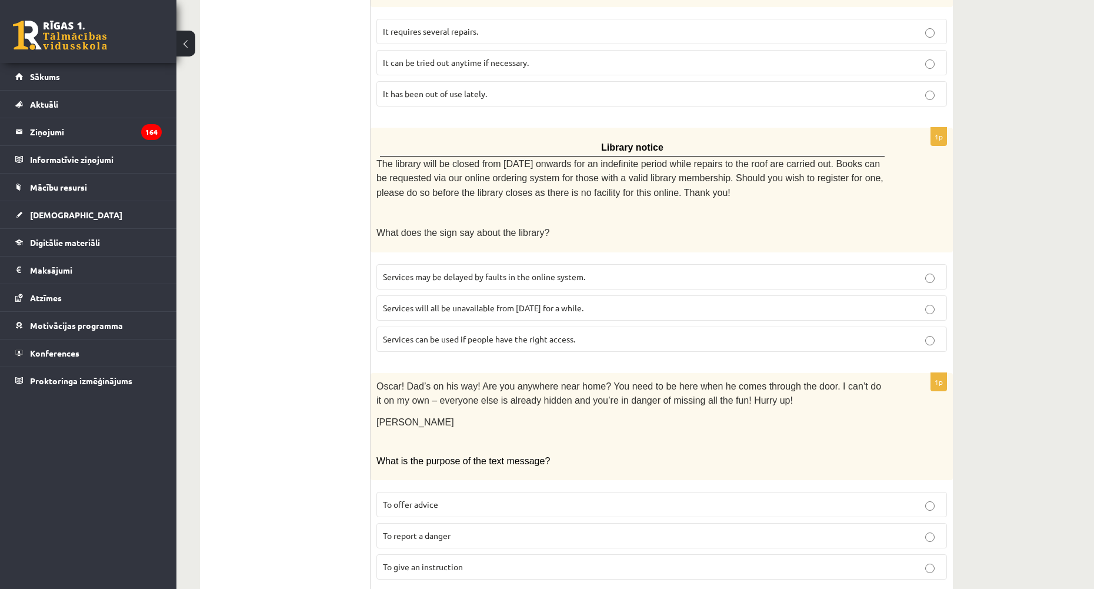
click at [435, 334] on span "Services can be used if people have the right access." at bounding box center [479, 339] width 192 height 11
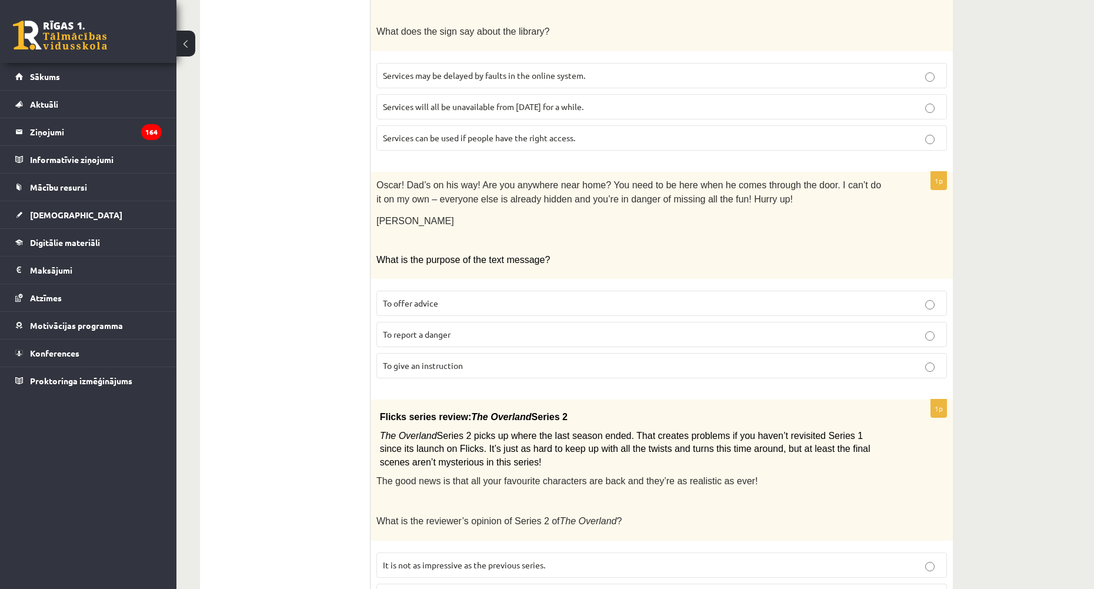
scroll to position [883, 0]
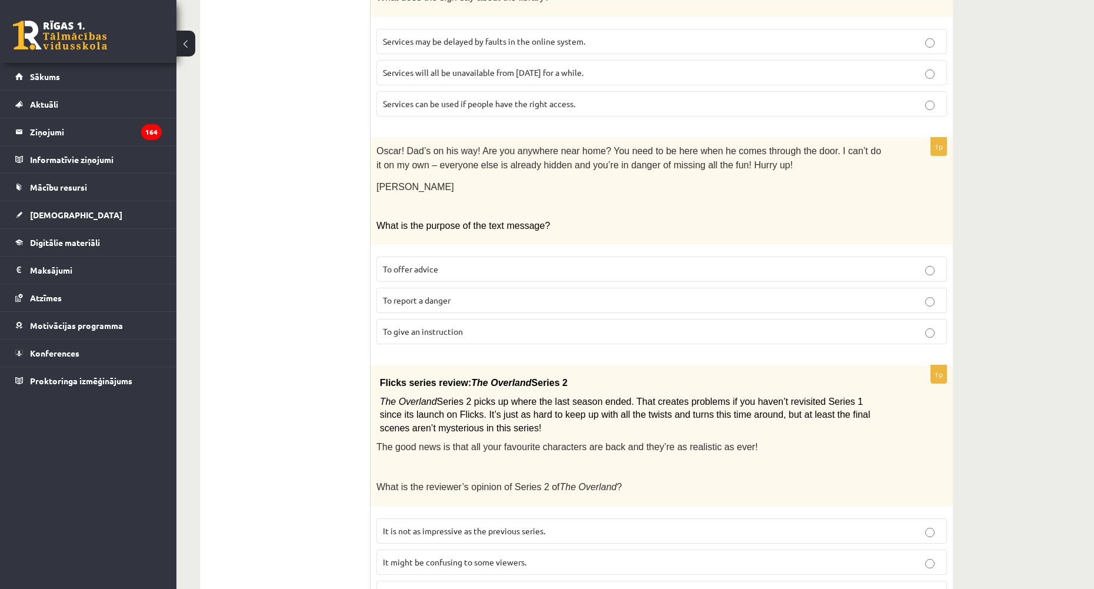
click at [488, 319] on label "To give an instruction" at bounding box center [662, 331] width 571 height 25
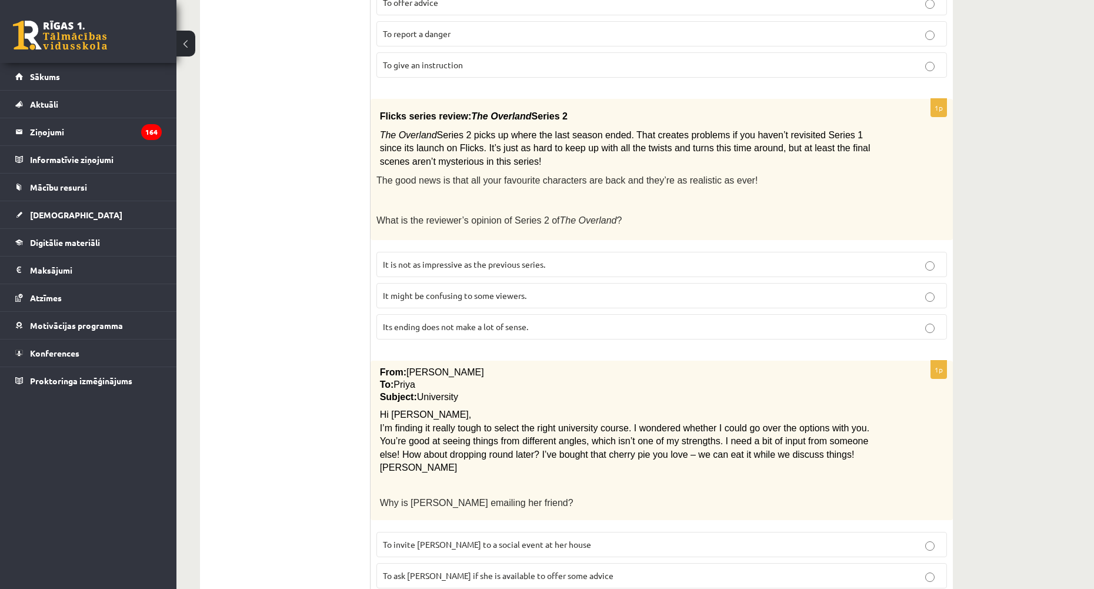
scroll to position [1177, 0]
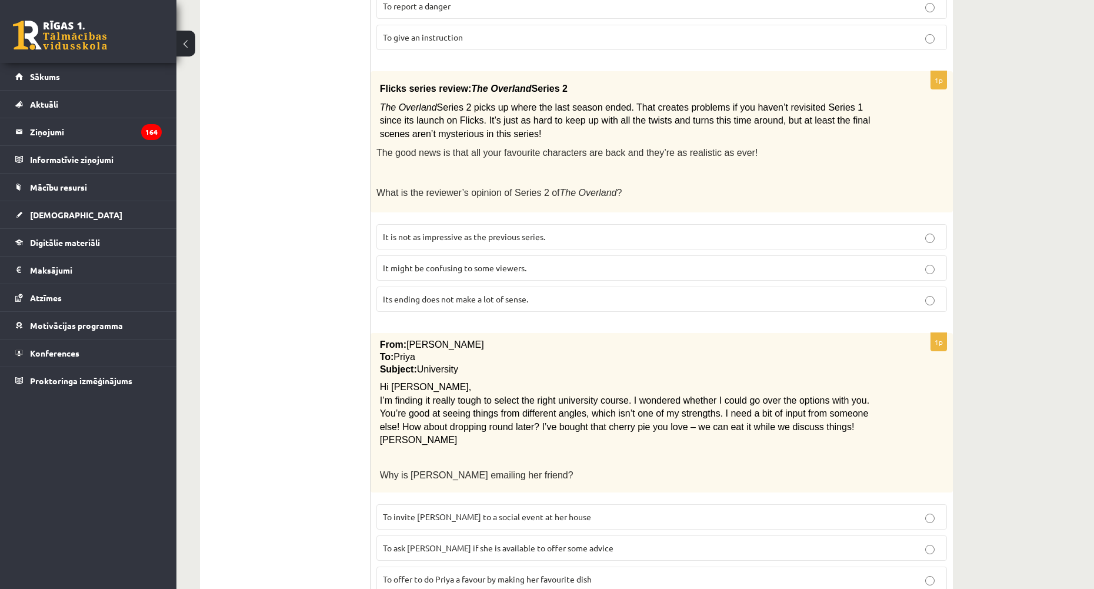
click at [489, 263] on label "It might be confusing to some viewers." at bounding box center [662, 267] width 571 height 25
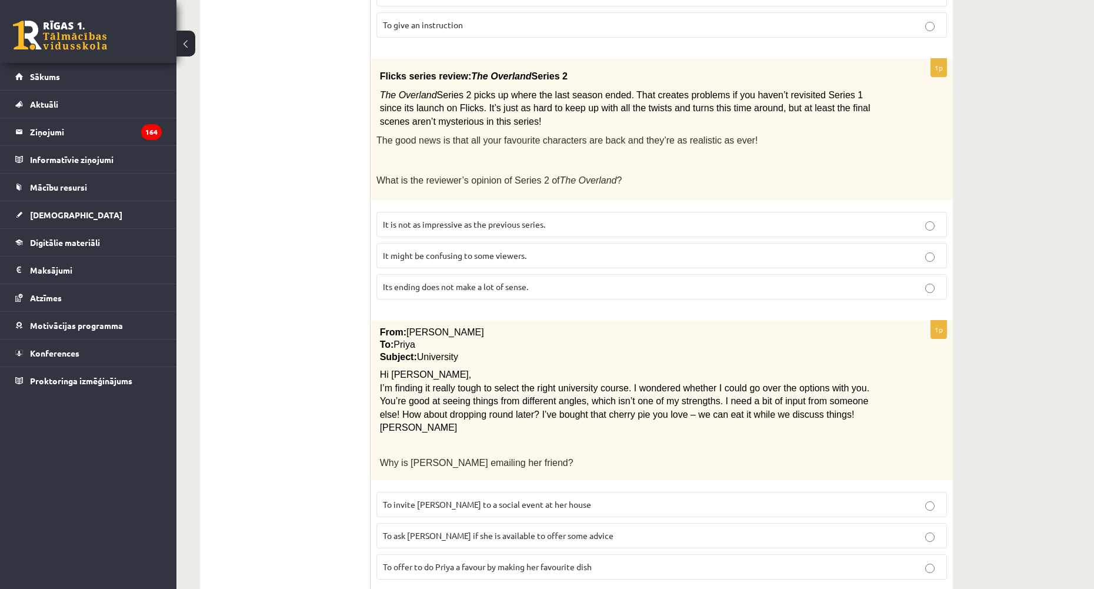
scroll to position [1210, 0]
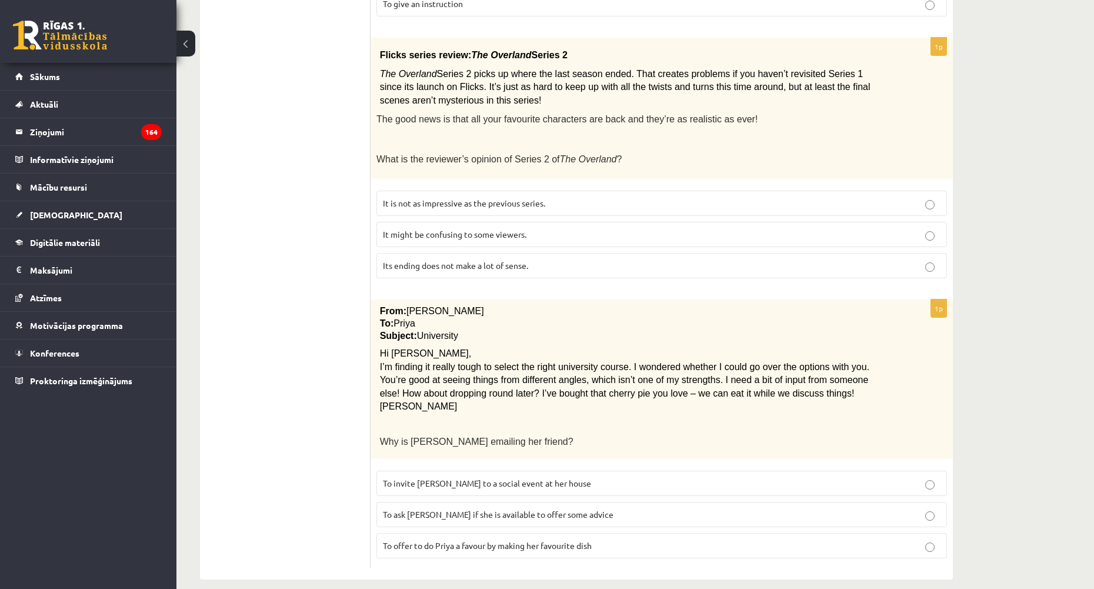
click at [488, 509] on span "To ask Priya if she is available to offer some advice" at bounding box center [498, 514] width 231 height 11
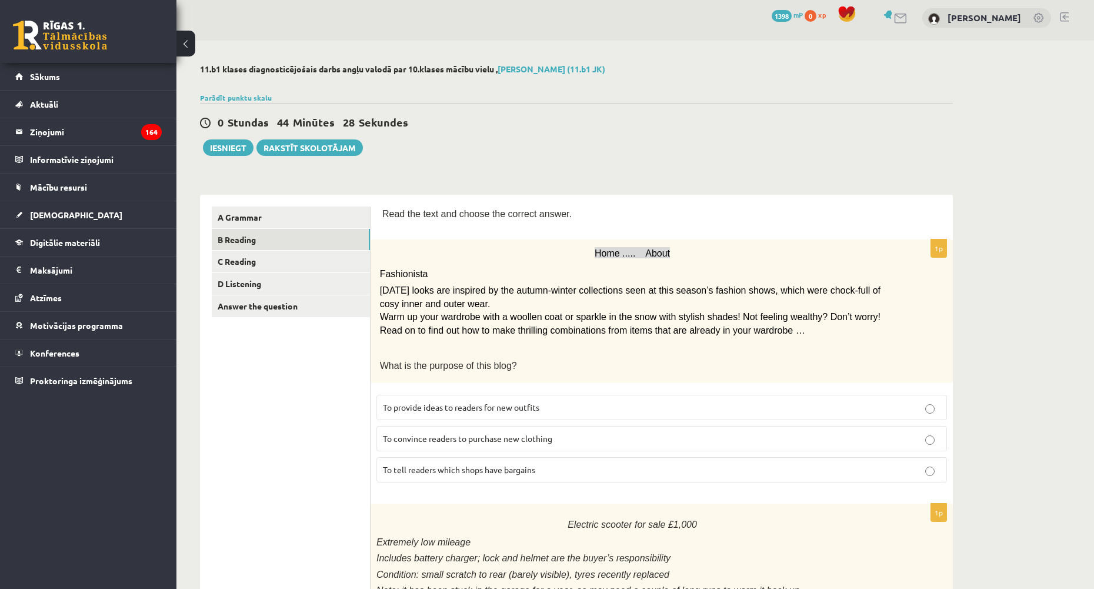
scroll to position [0, 0]
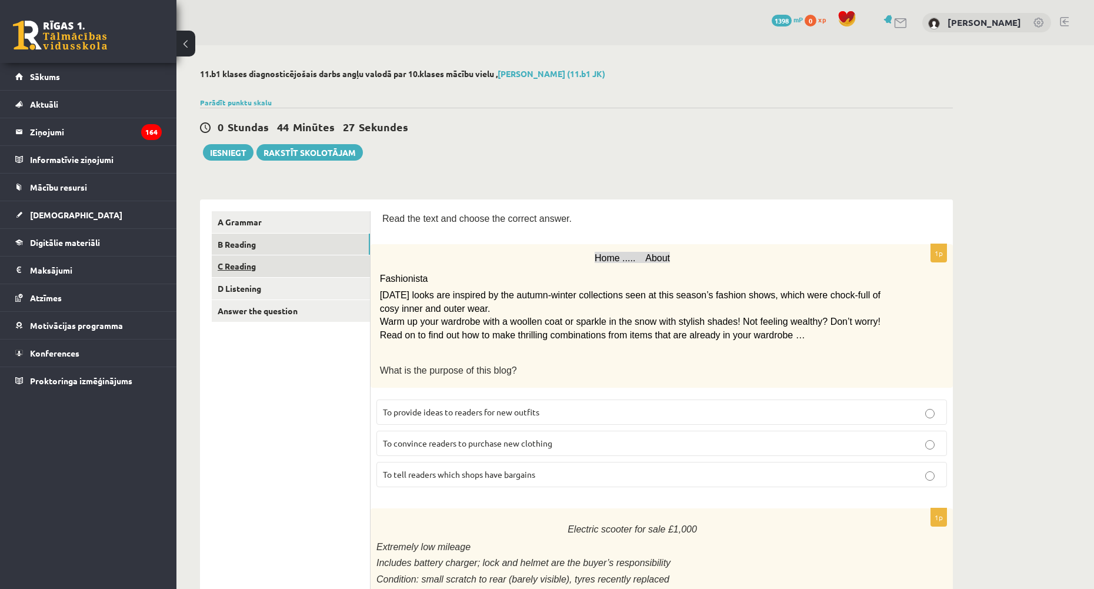
click at [240, 264] on link "C Reading" at bounding box center [291, 266] width 158 height 22
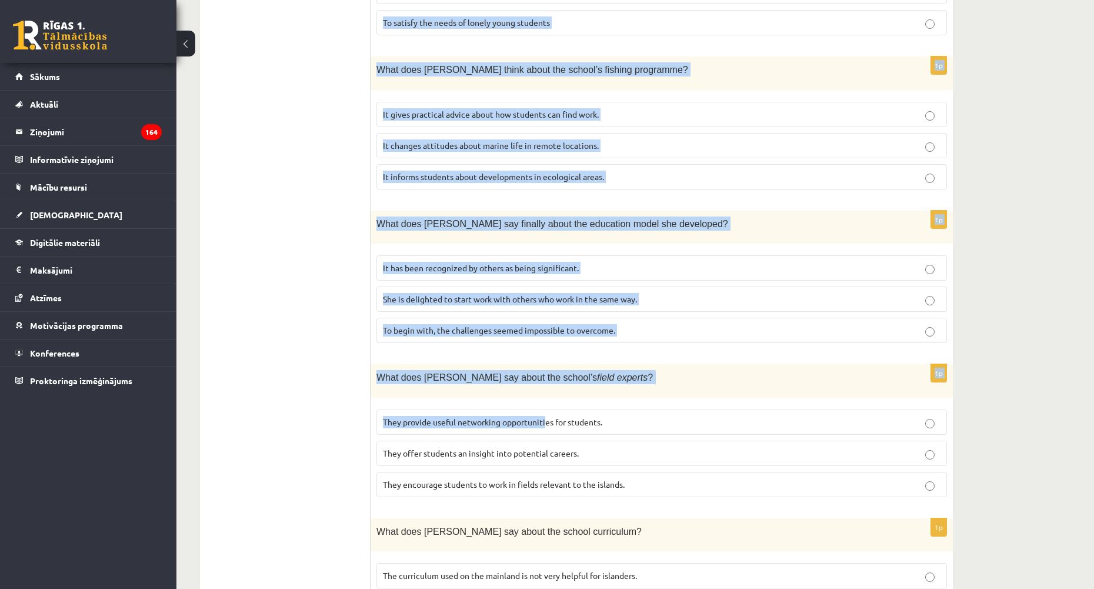
scroll to position [952, 0]
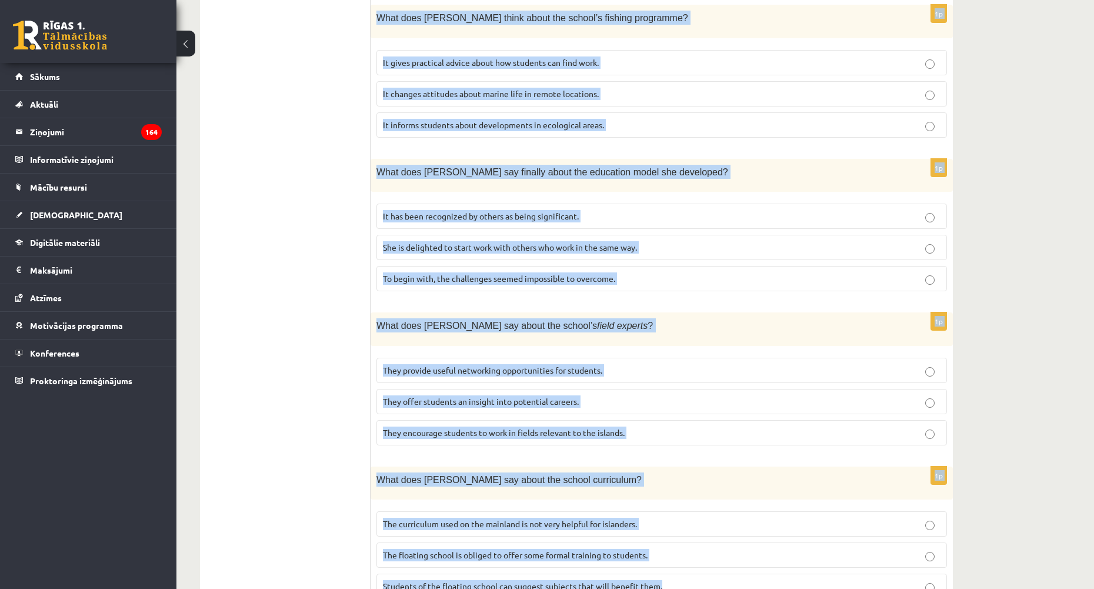
drag, startPoint x: 378, startPoint y: 215, endPoint x: 671, endPoint y: 545, distance: 441.4
copy form "Read the article about an unusual school and choose the correct answer for each…"
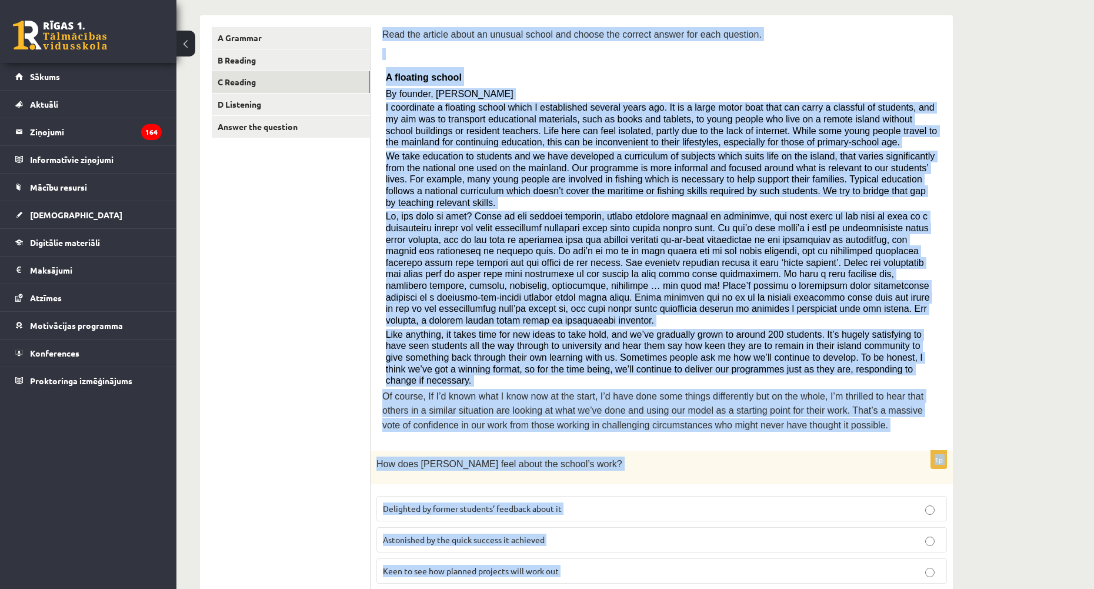
scroll to position [305, 0]
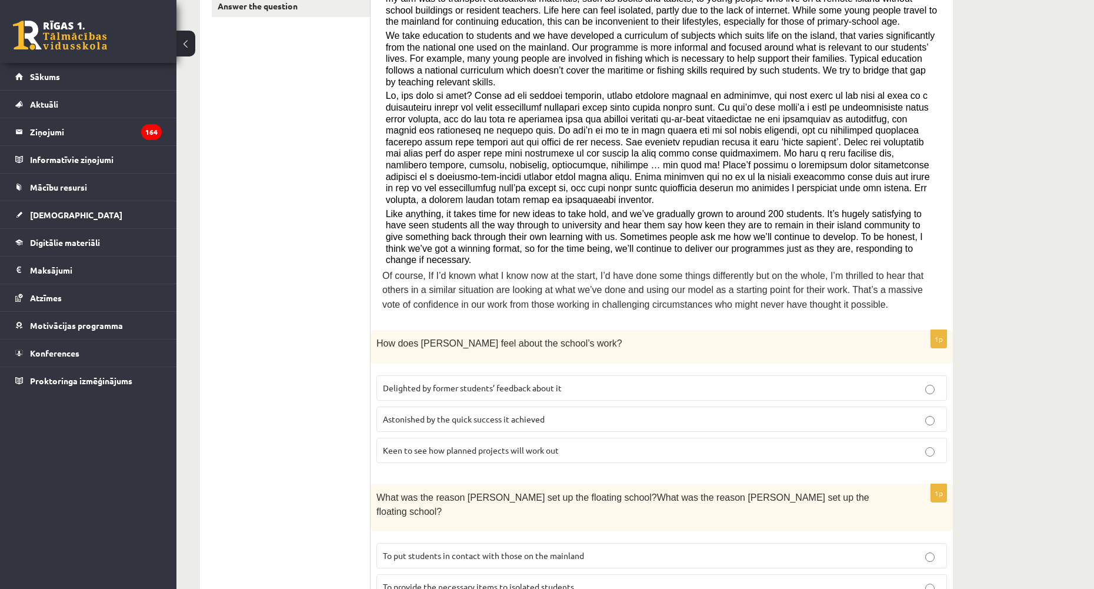
click at [272, 223] on ul "A Grammar B Reading C Reading D Listening Answer the question" at bounding box center [291, 580] width 159 height 1349
click at [421, 382] on span "Delighted by former students’ feedback about it" at bounding box center [472, 387] width 179 height 11
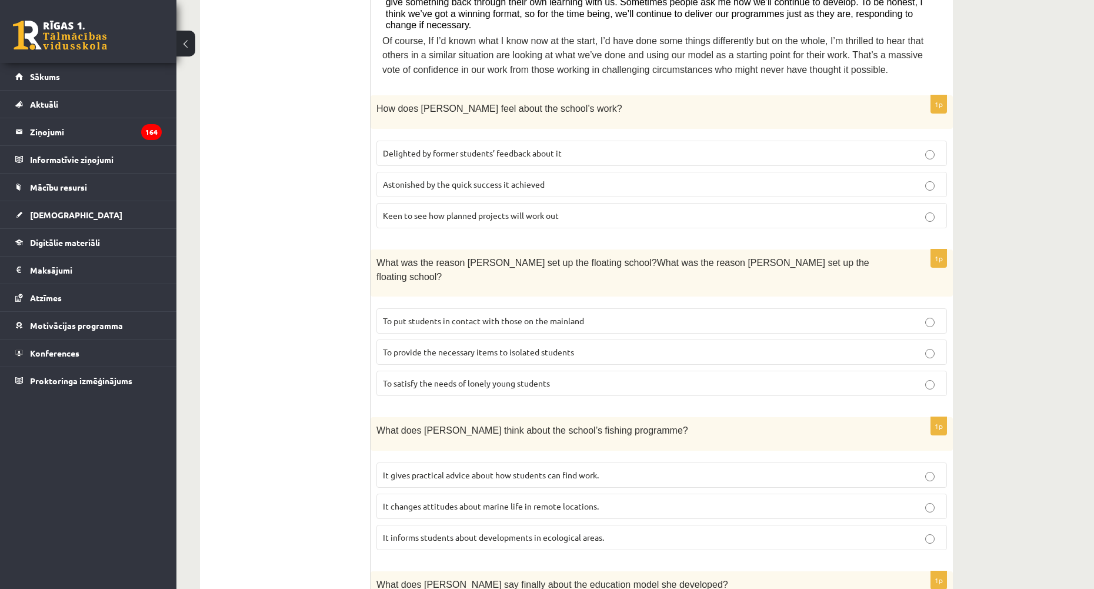
scroll to position [540, 0]
click at [463, 346] on span "To provide the necessary items to isolated students" at bounding box center [478, 351] width 191 height 11
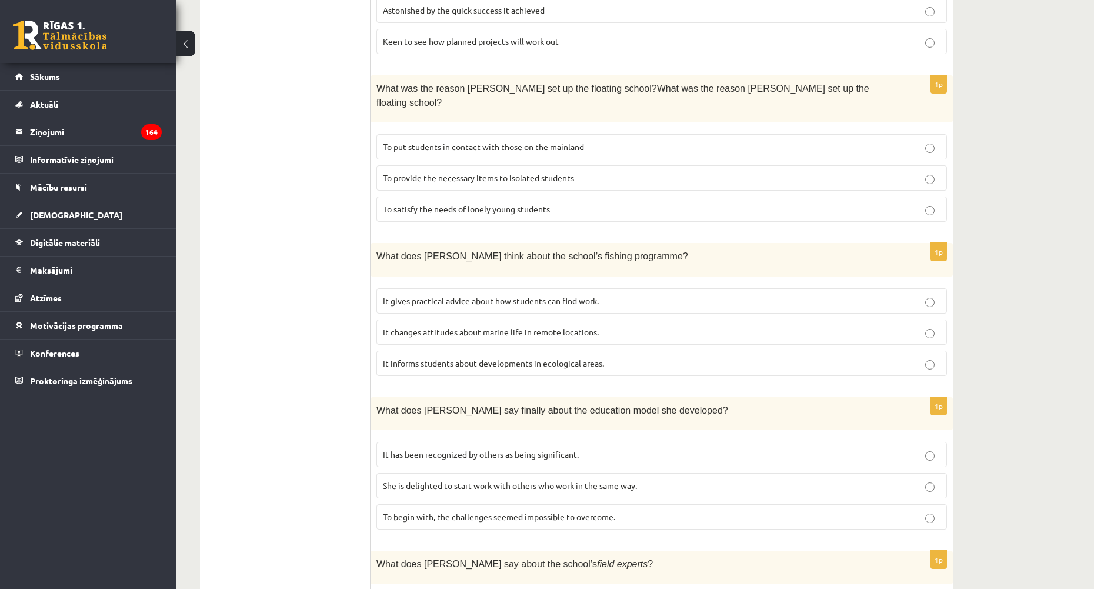
scroll to position [717, 0]
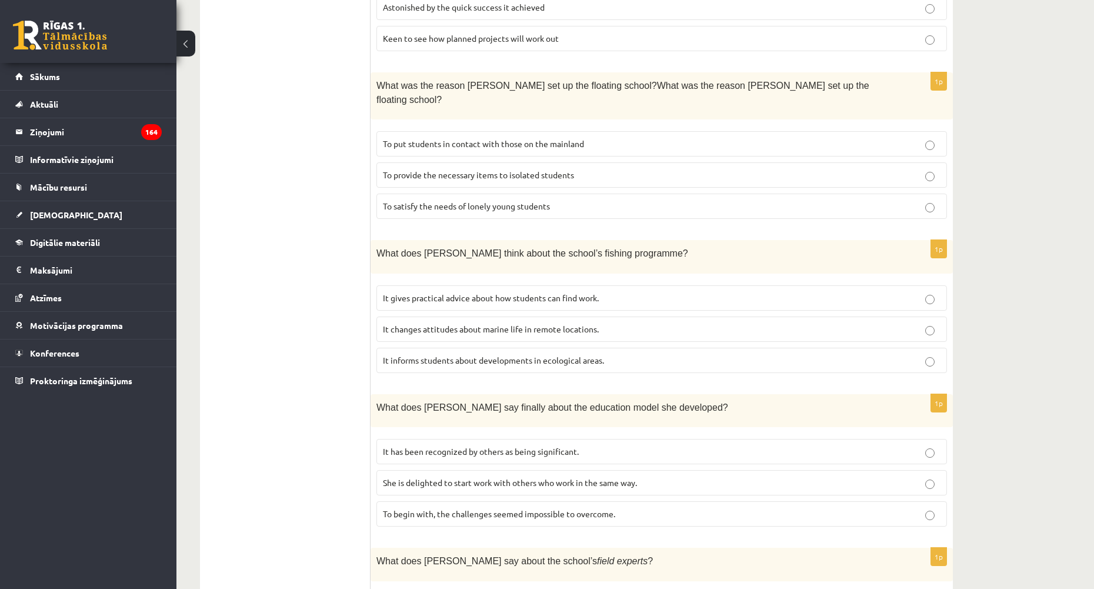
click at [419, 354] on p "It informs students about developments in ecological areas." at bounding box center [662, 360] width 558 height 12
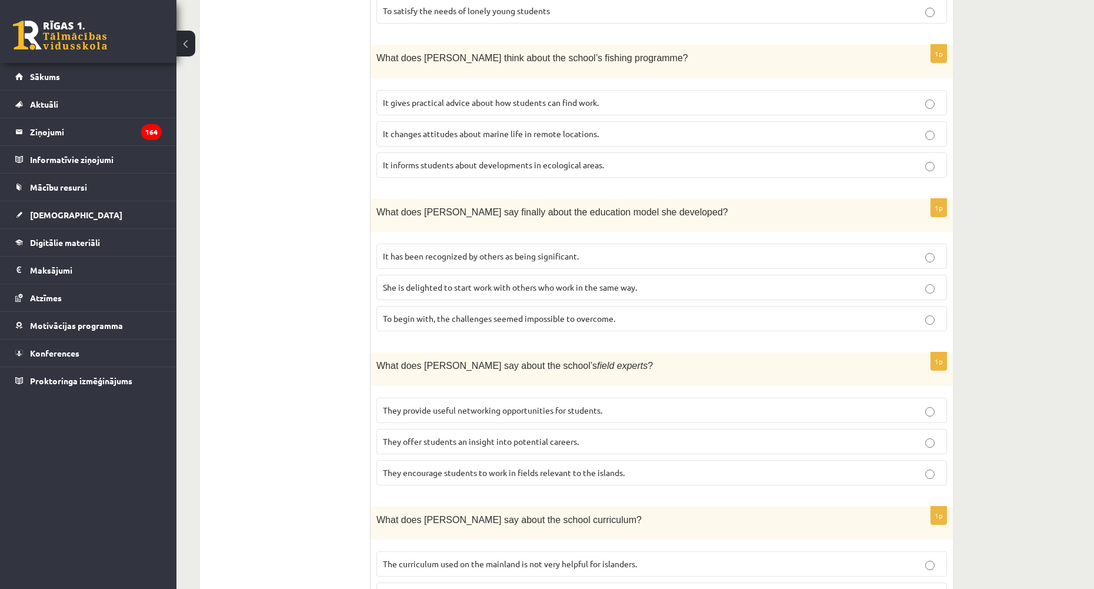
scroll to position [952, 0]
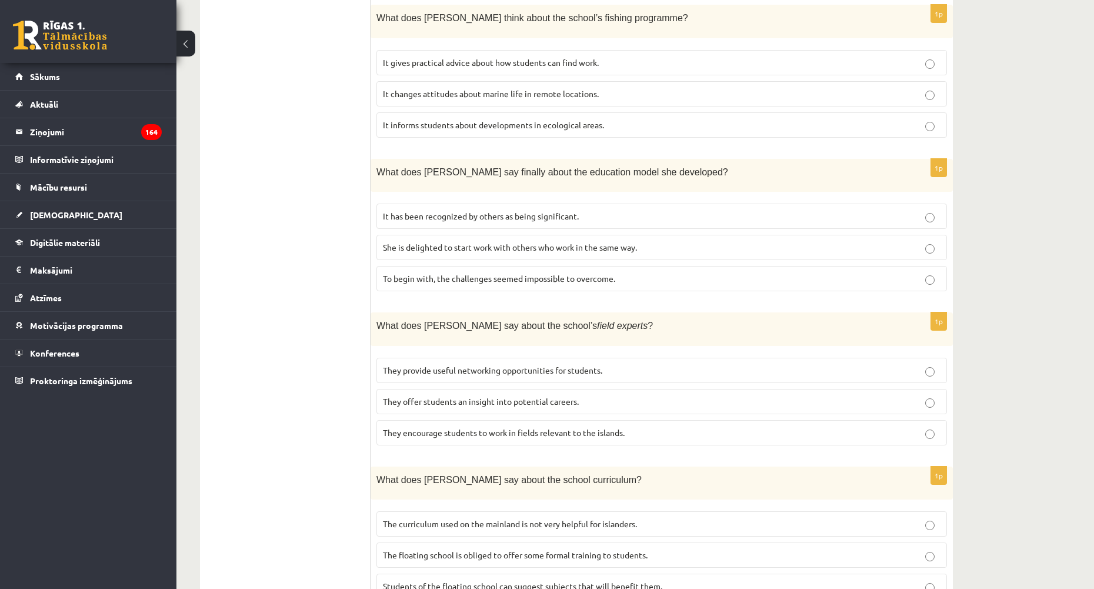
click at [507, 211] on span "It has been recognized by others as being significant." at bounding box center [481, 216] width 196 height 11
click at [435, 396] on span "They offer students an insight into potential careers." at bounding box center [481, 401] width 196 height 11
click at [414, 511] on label "The curriculum used on the mainland is not very helpful for islanders." at bounding box center [662, 523] width 571 height 25
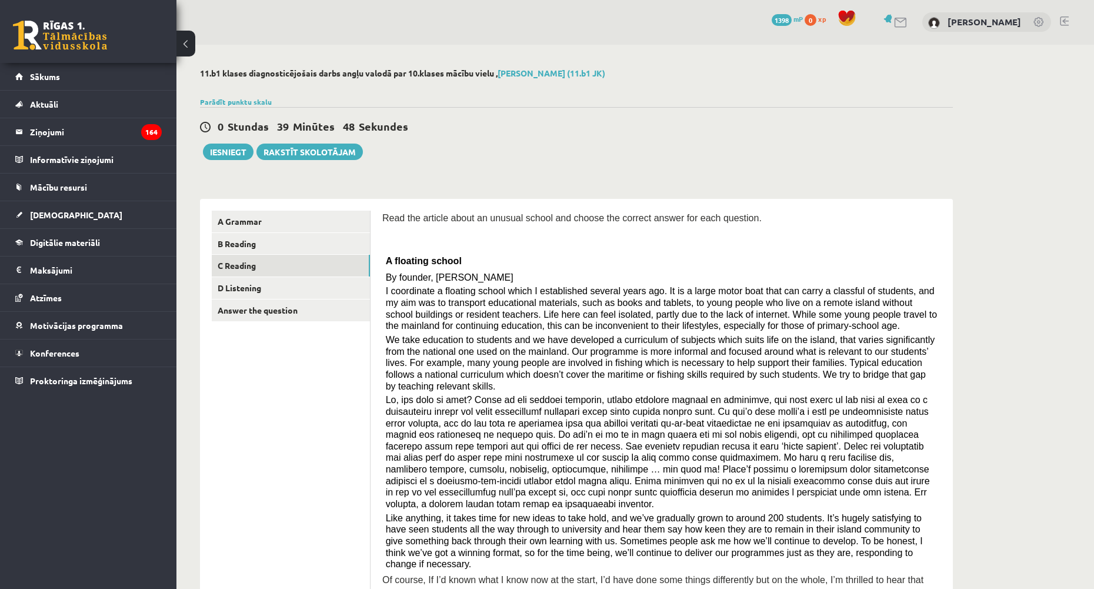
scroll to position [0, 0]
click at [244, 292] on link "D Listening" at bounding box center [291, 289] width 158 height 22
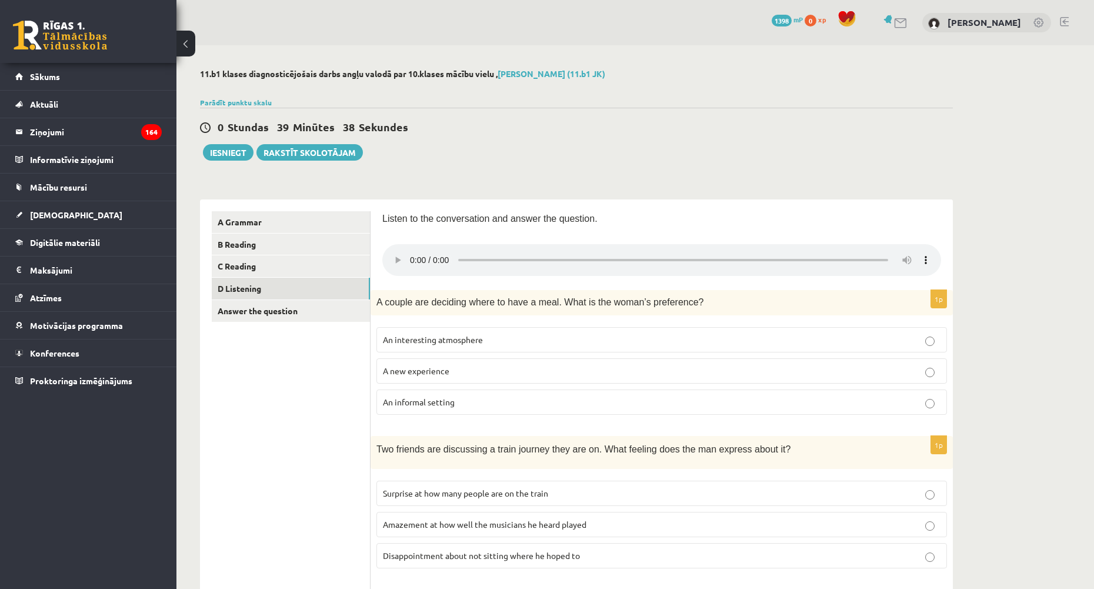
click at [748, 234] on div "Listen to the conversation and answer the question." at bounding box center [661, 244] width 559 height 67
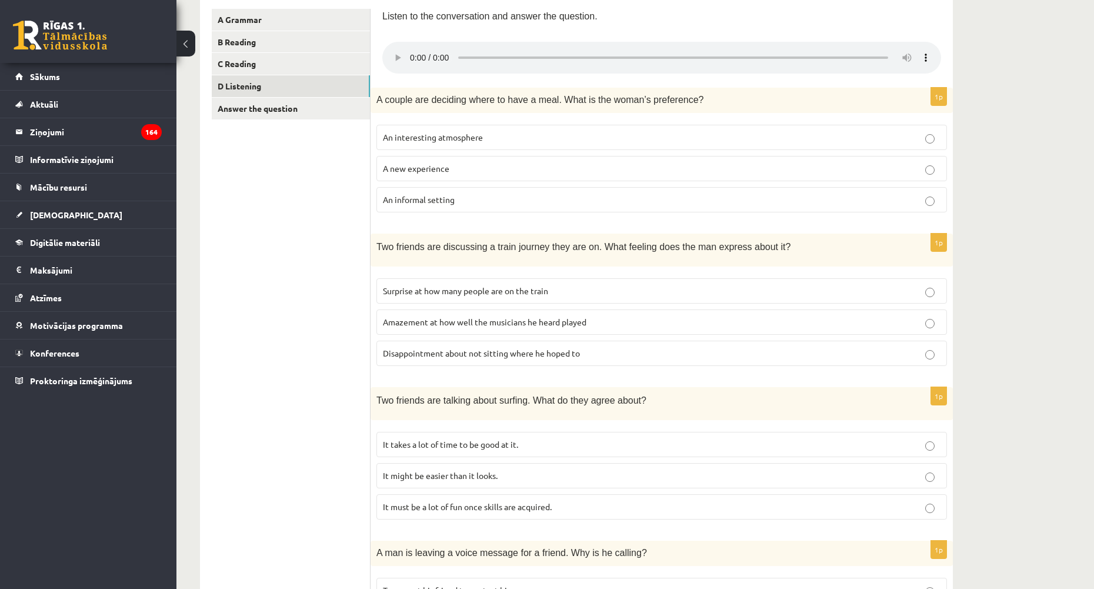
scroll to position [159, 0]
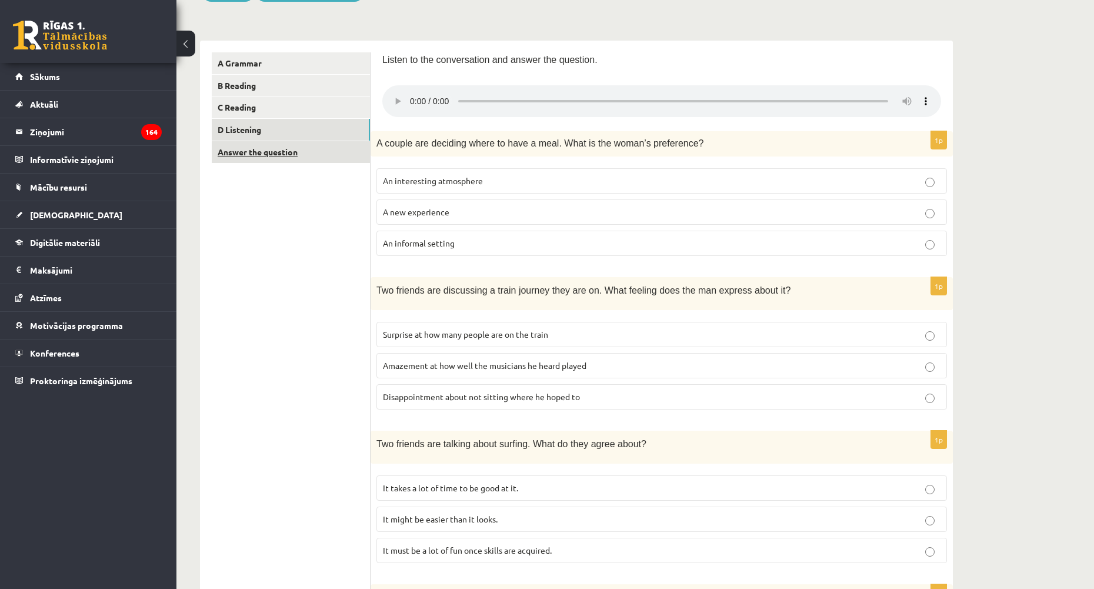
click at [272, 159] on link "Answer the question" at bounding box center [291, 152] width 158 height 22
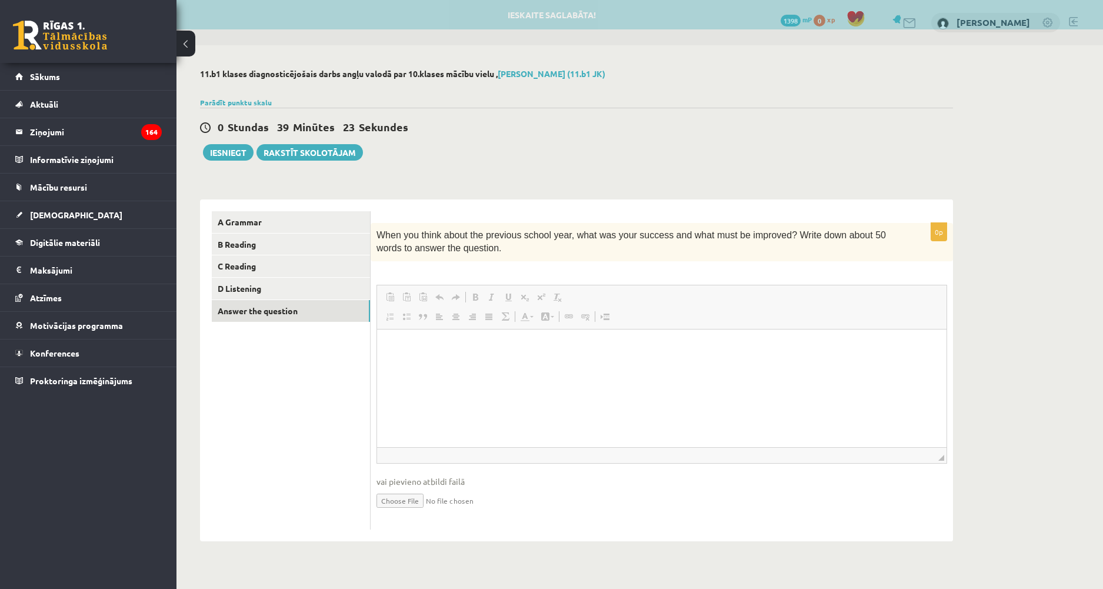
scroll to position [0, 0]
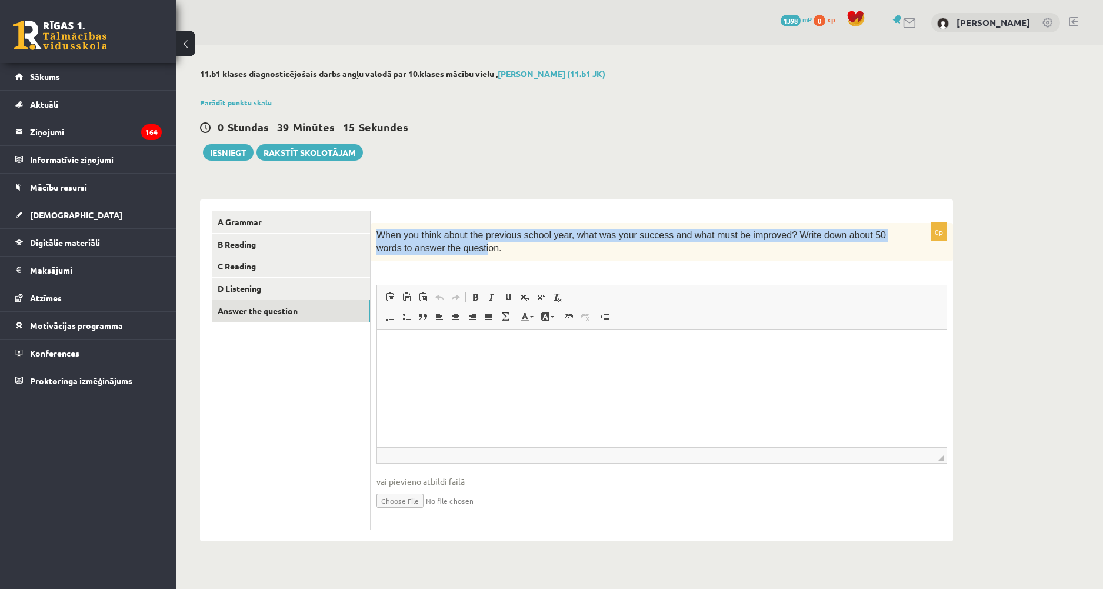
drag, startPoint x: 378, startPoint y: 236, endPoint x: 447, endPoint y: 245, distance: 68.8
click at [447, 245] on span "When you think about the previous school year, what was your success and what m…" at bounding box center [632, 241] width 510 height 23
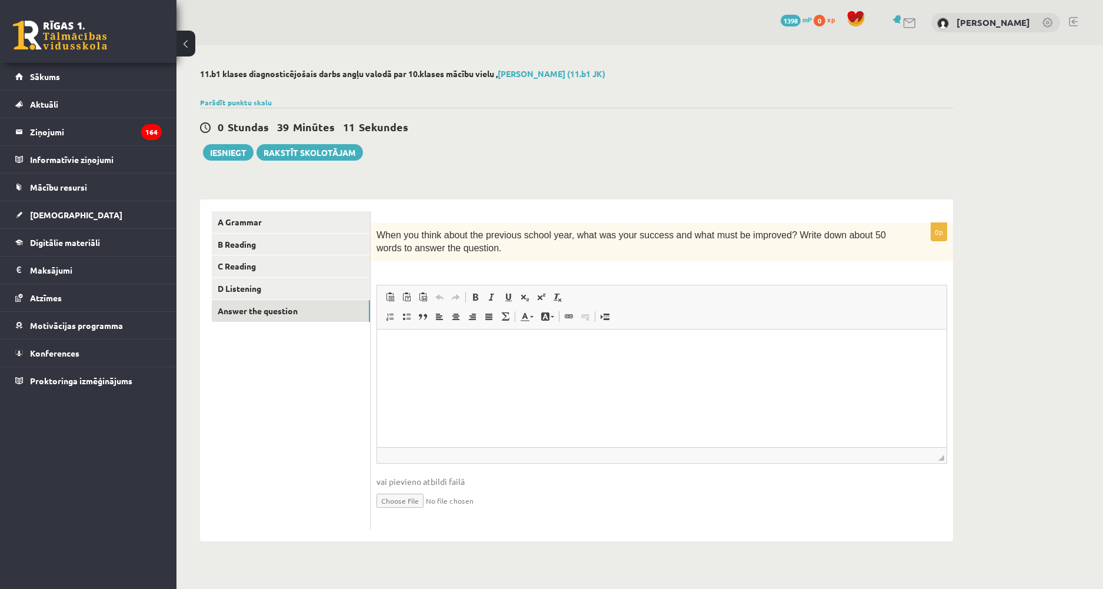
click at [463, 250] on p "When you think about the previous school year, what was your success and what m…" at bounding box center [633, 242] width 512 height 26
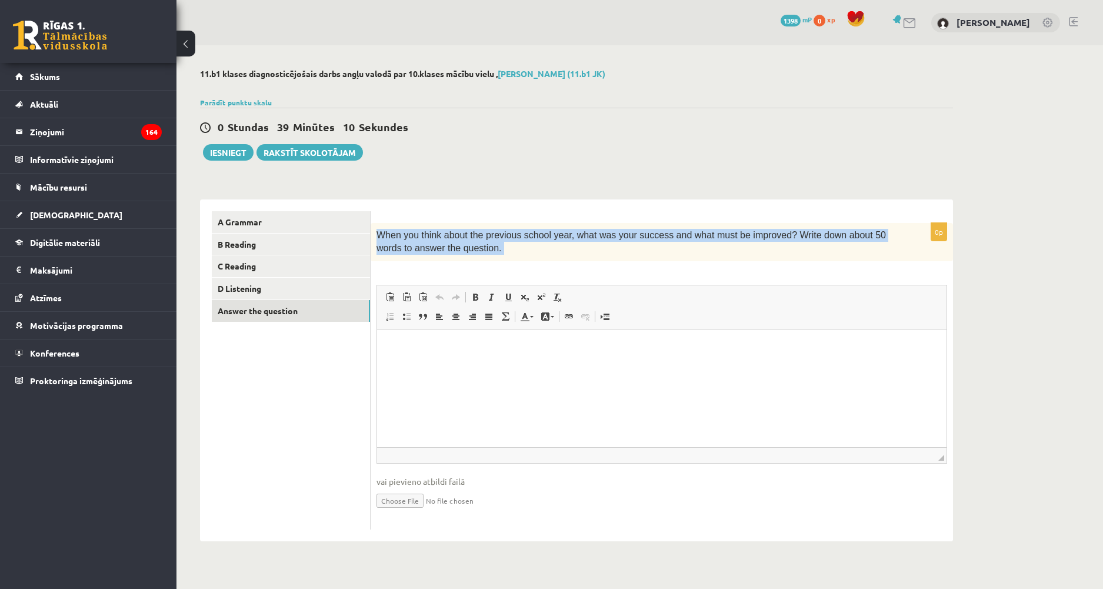
drag, startPoint x: 463, startPoint y: 250, endPoint x: 381, endPoint y: 234, distance: 83.4
click at [381, 234] on p "When you think about the previous school year, what was your success and what m…" at bounding box center [633, 242] width 512 height 26
copy div "When you think about the previous school year, what was your success and what m…"
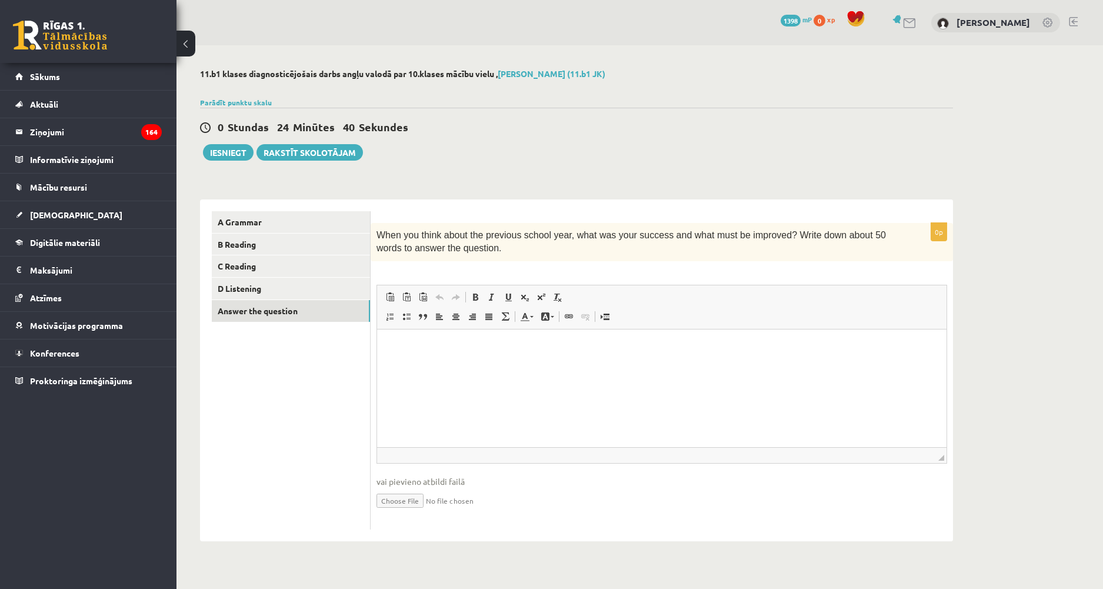
click at [518, 350] on p "Визуальный текстовый редактор, wiswyg-editor-user-answer-47024933280540" at bounding box center [662, 347] width 546 height 12
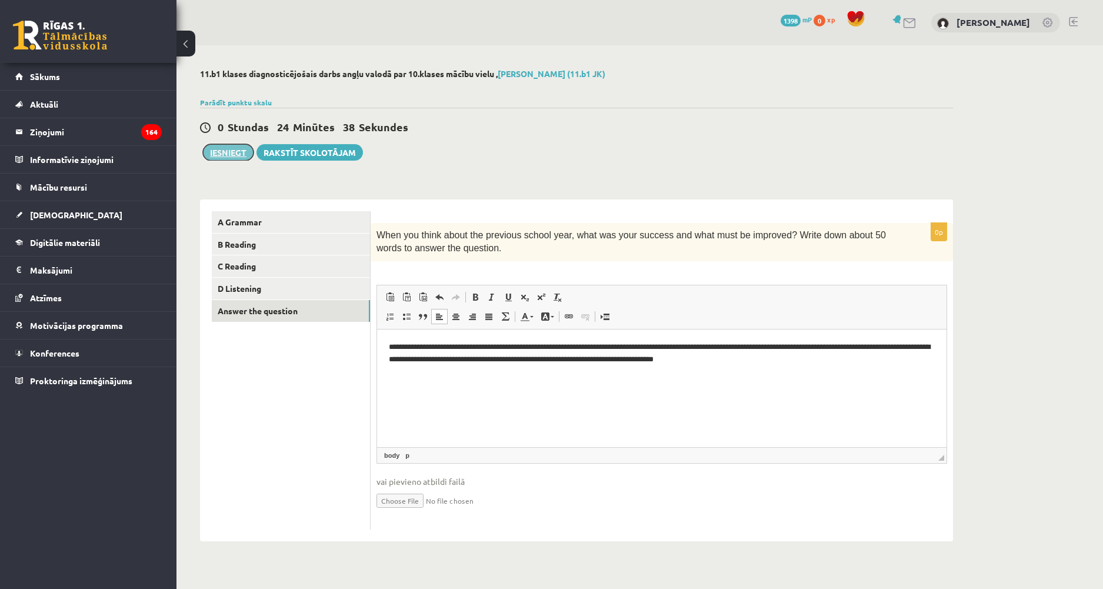
click at [227, 156] on button "Iesniegt" at bounding box center [228, 152] width 51 height 16
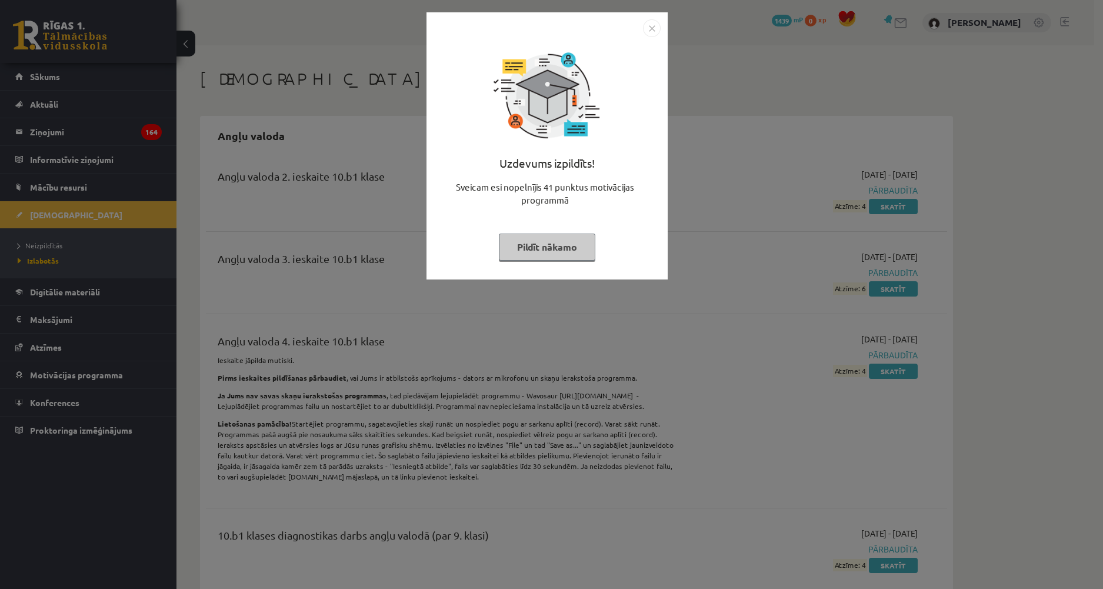
click at [530, 256] on button "Pildīt nākamo" at bounding box center [547, 247] width 96 height 27
